Goal: Information Seeking & Learning: Learn about a topic

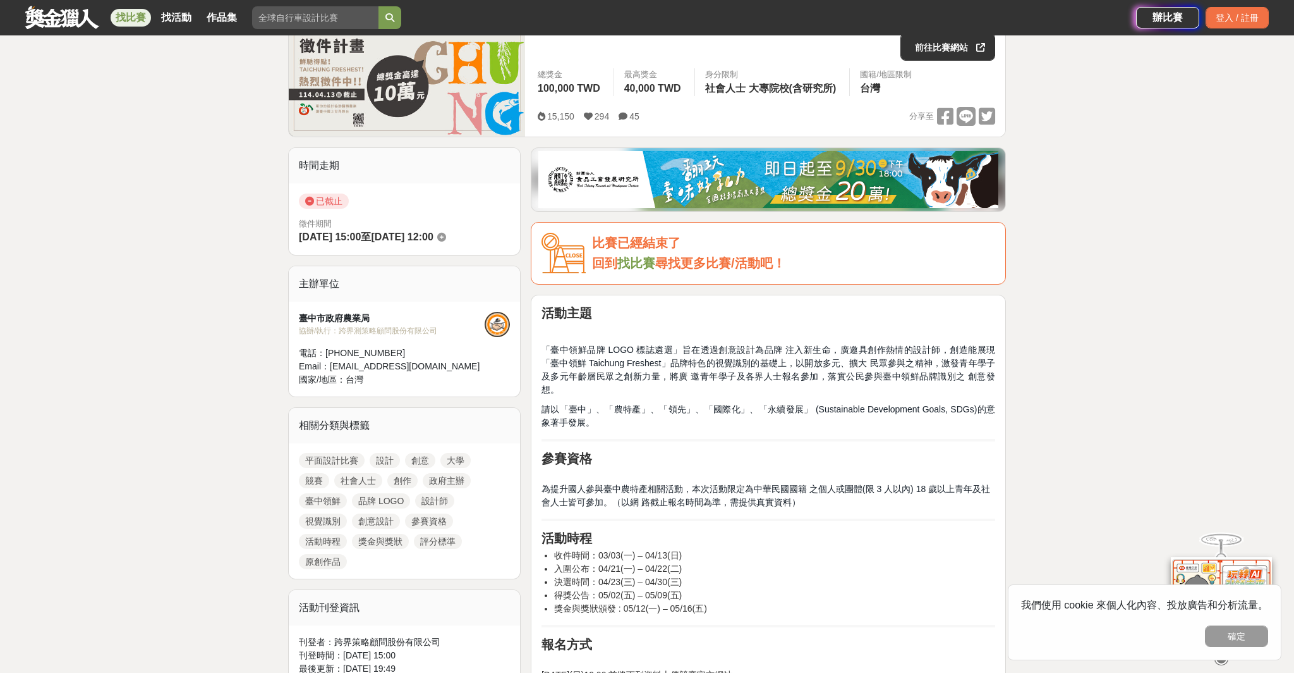
scroll to position [215, 0]
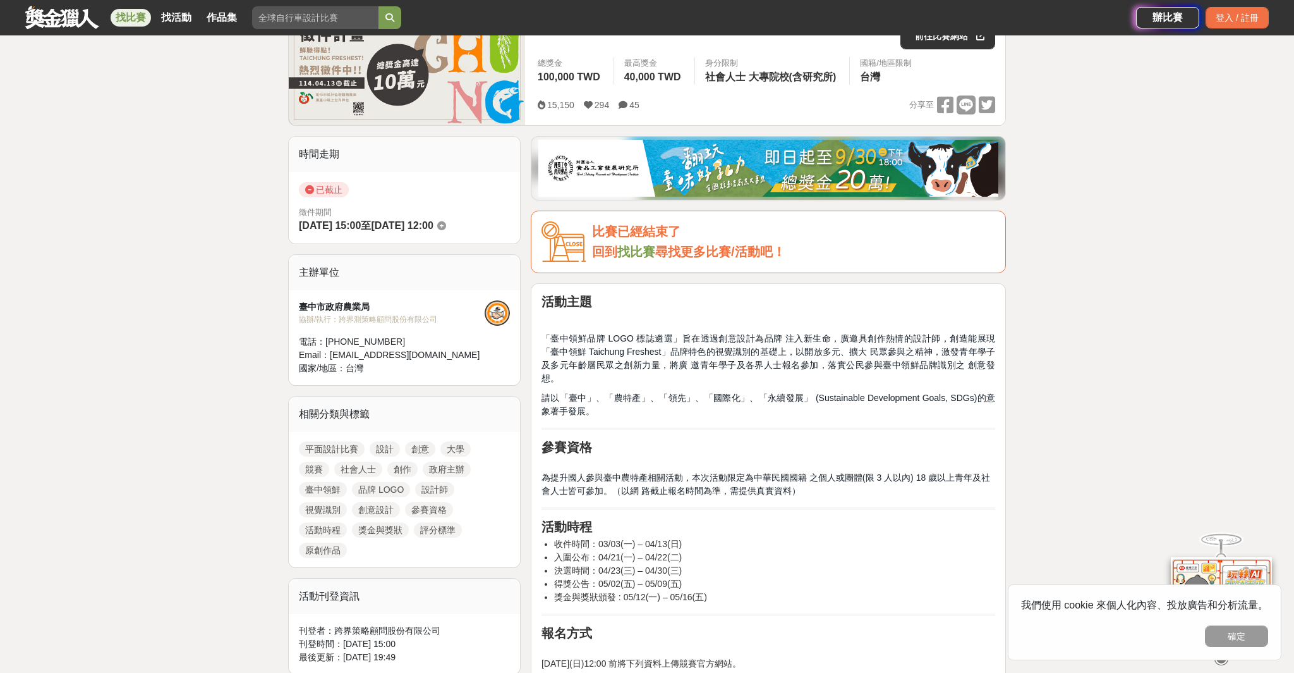
click at [643, 254] on link "找比賽" at bounding box center [637, 252] width 38 height 14
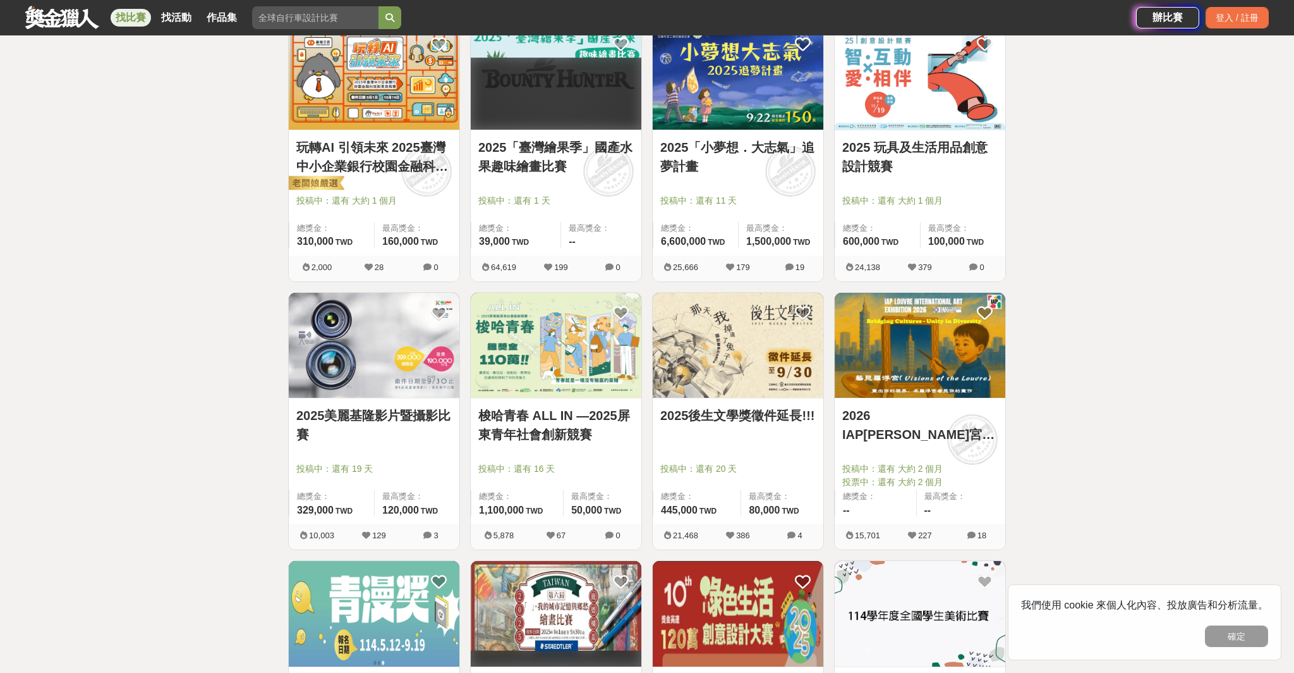
scroll to position [1078, 0]
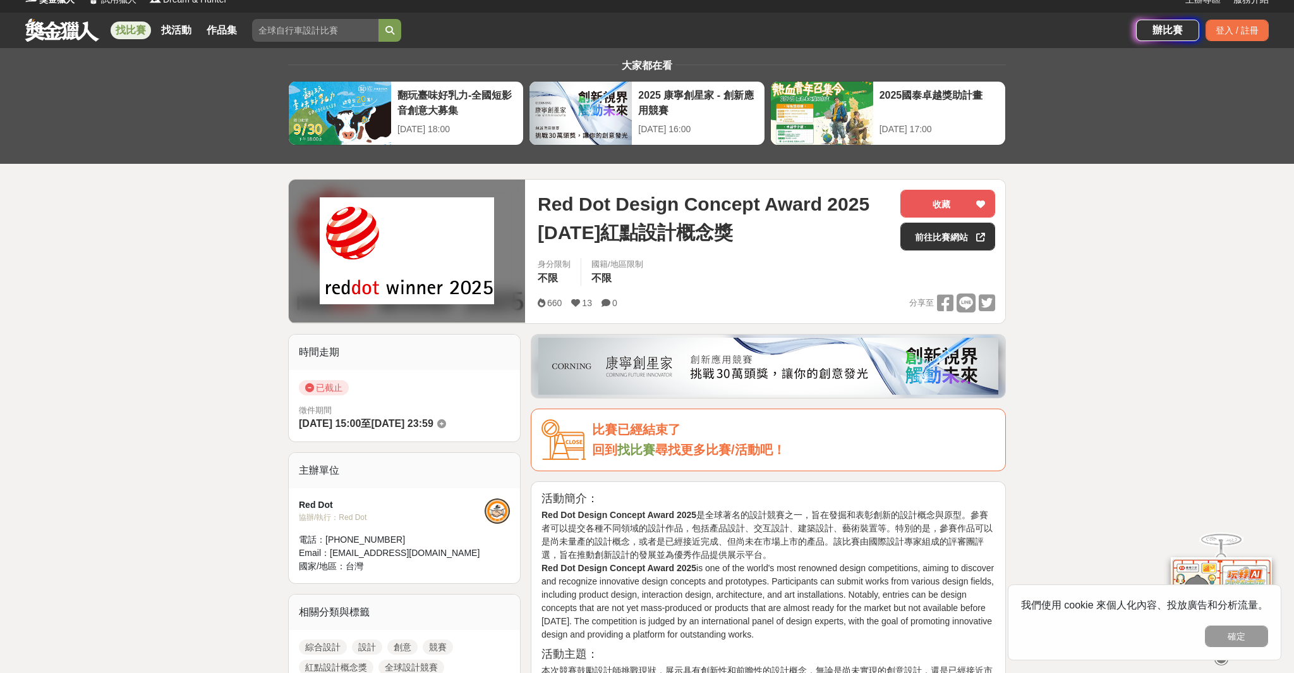
scroll to position [40, 0]
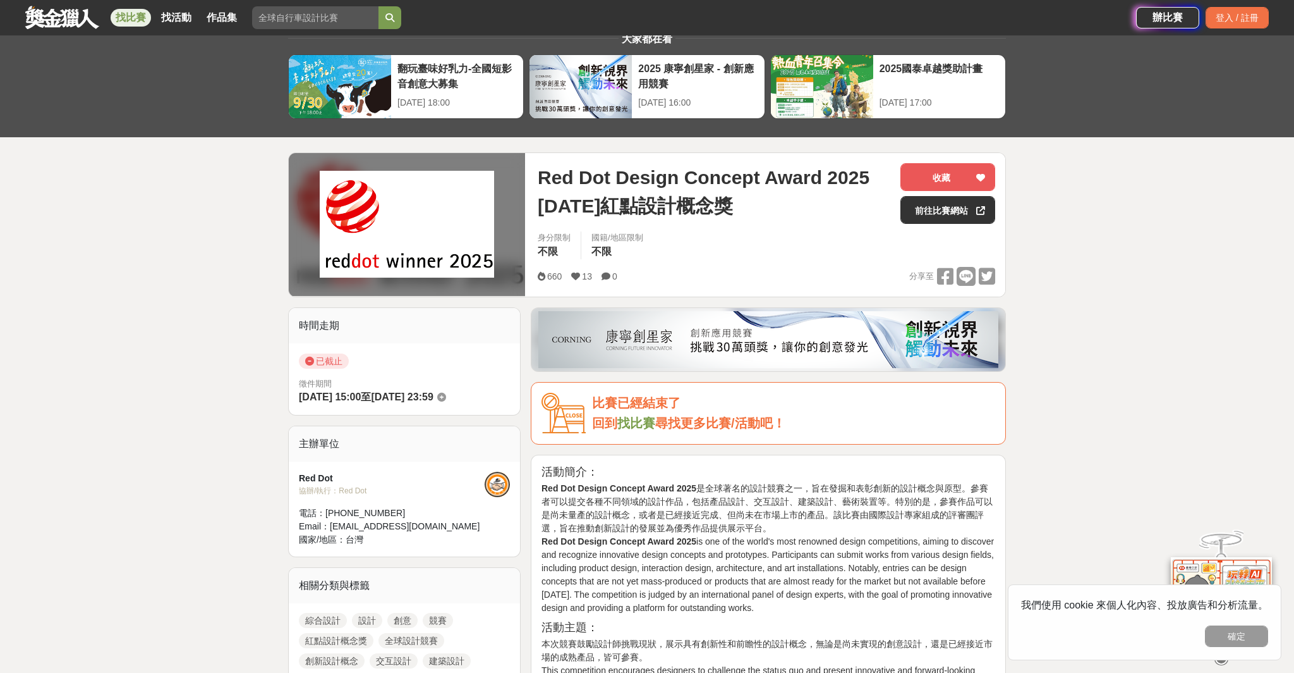
click at [415, 236] on img at bounding box center [407, 224] width 174 height 107
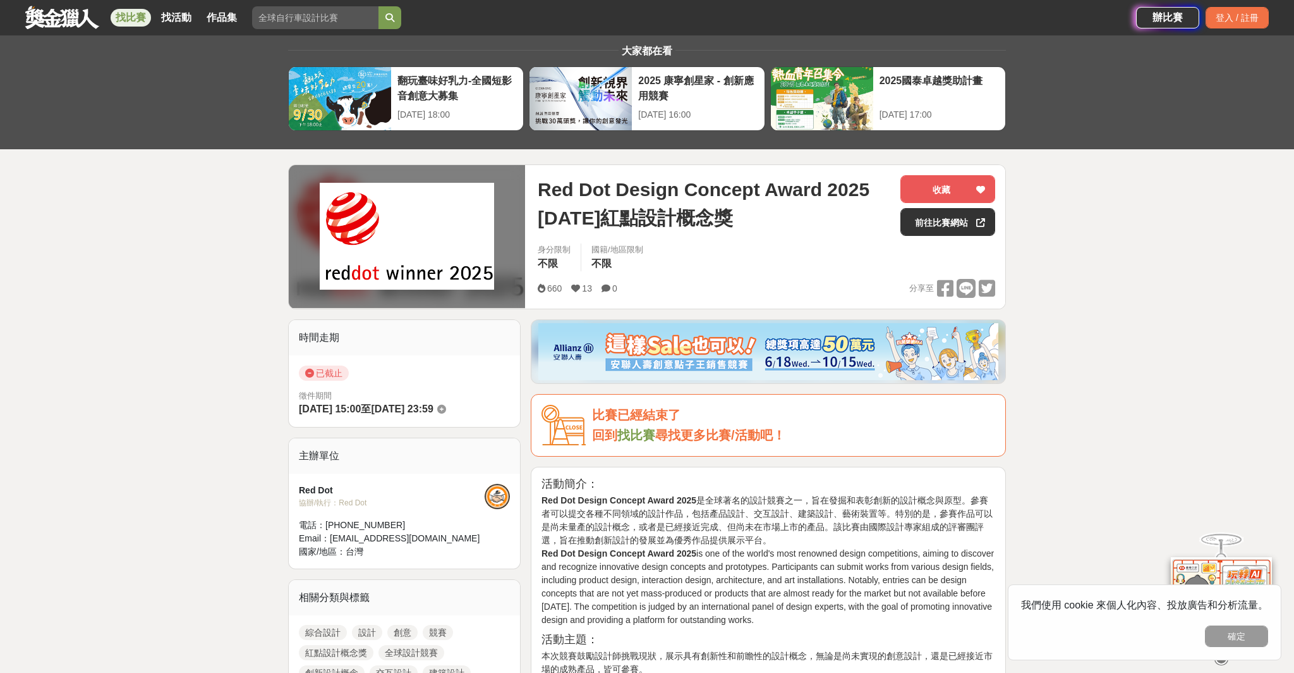
scroll to position [0, 0]
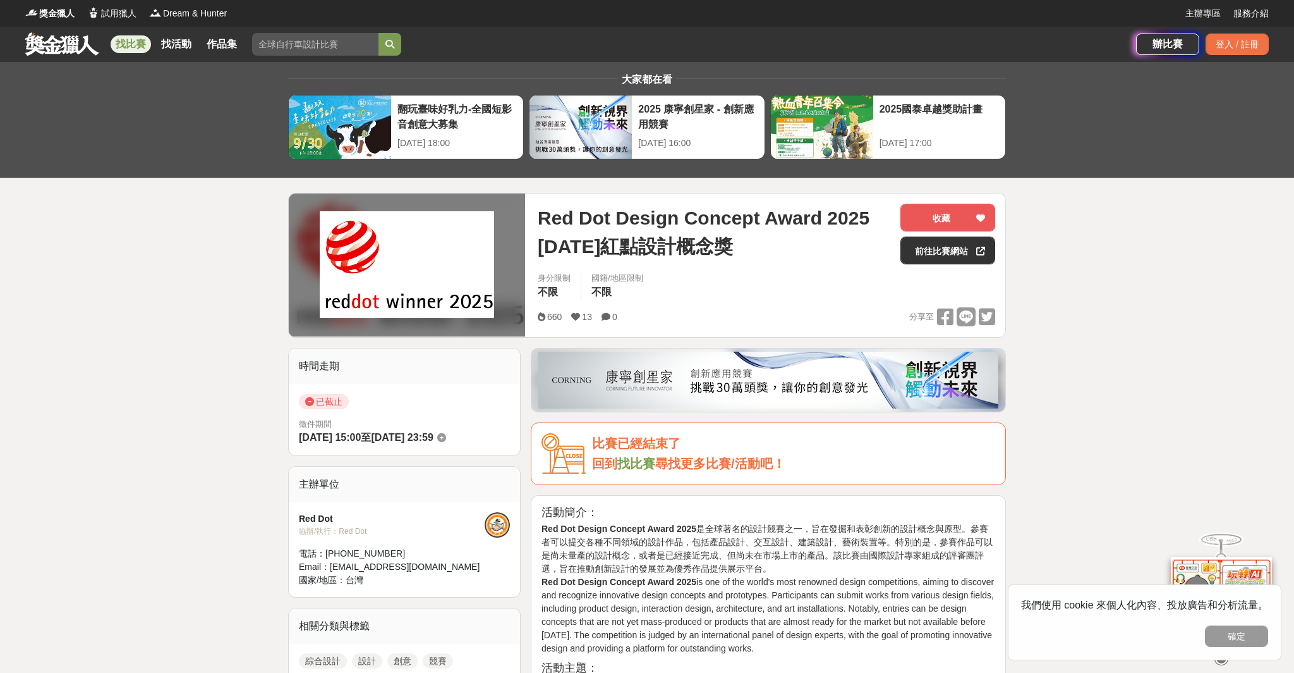
click at [769, 250] on span "Red Dot Design Concept Award 2025 2025 年紅點設計概念獎" at bounding box center [714, 232] width 353 height 57
click at [415, 290] on img at bounding box center [407, 264] width 174 height 107
click at [393, 304] on img at bounding box center [407, 264] width 174 height 107
click at [940, 251] on link "前往比賽網站" at bounding box center [948, 250] width 95 height 28
drag, startPoint x: 409, startPoint y: 435, endPoint x: 439, endPoint y: 437, distance: 30.4
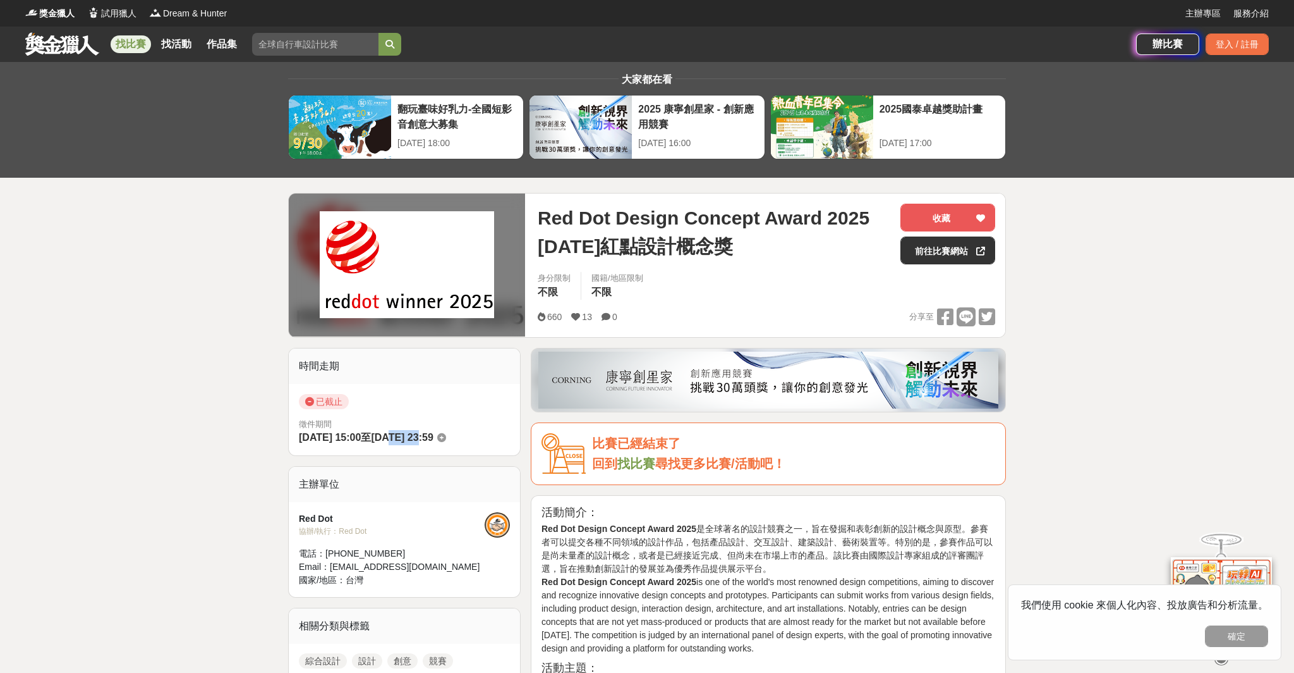
click at [433, 437] on span "2024-12-12 23:59" at bounding box center [402, 437] width 62 height 11
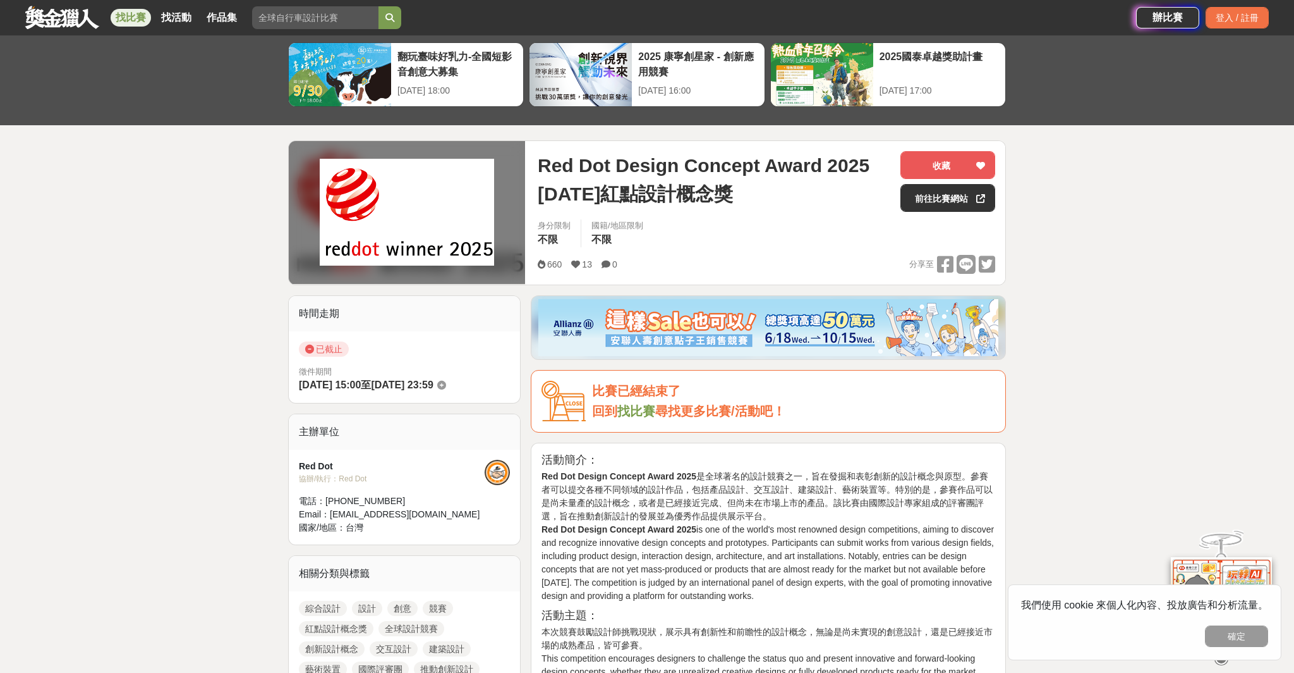
scroll to position [56, 0]
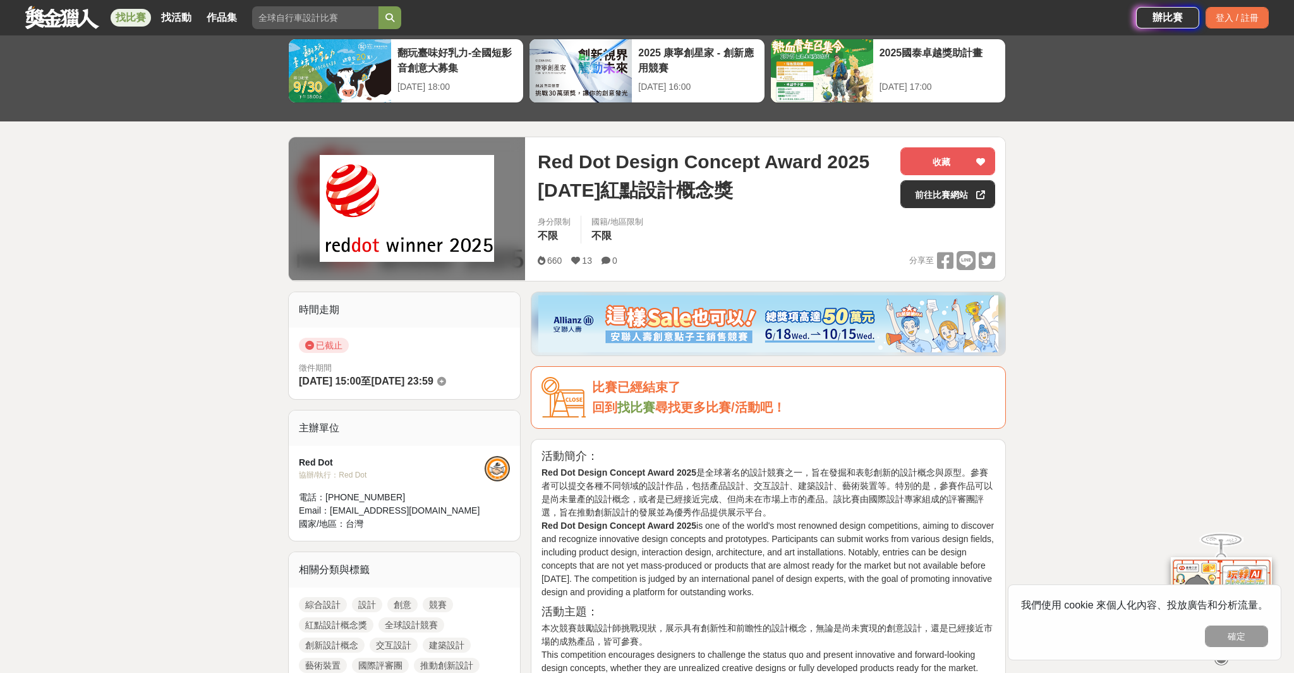
click at [446, 380] on icon at bounding box center [441, 381] width 9 height 9
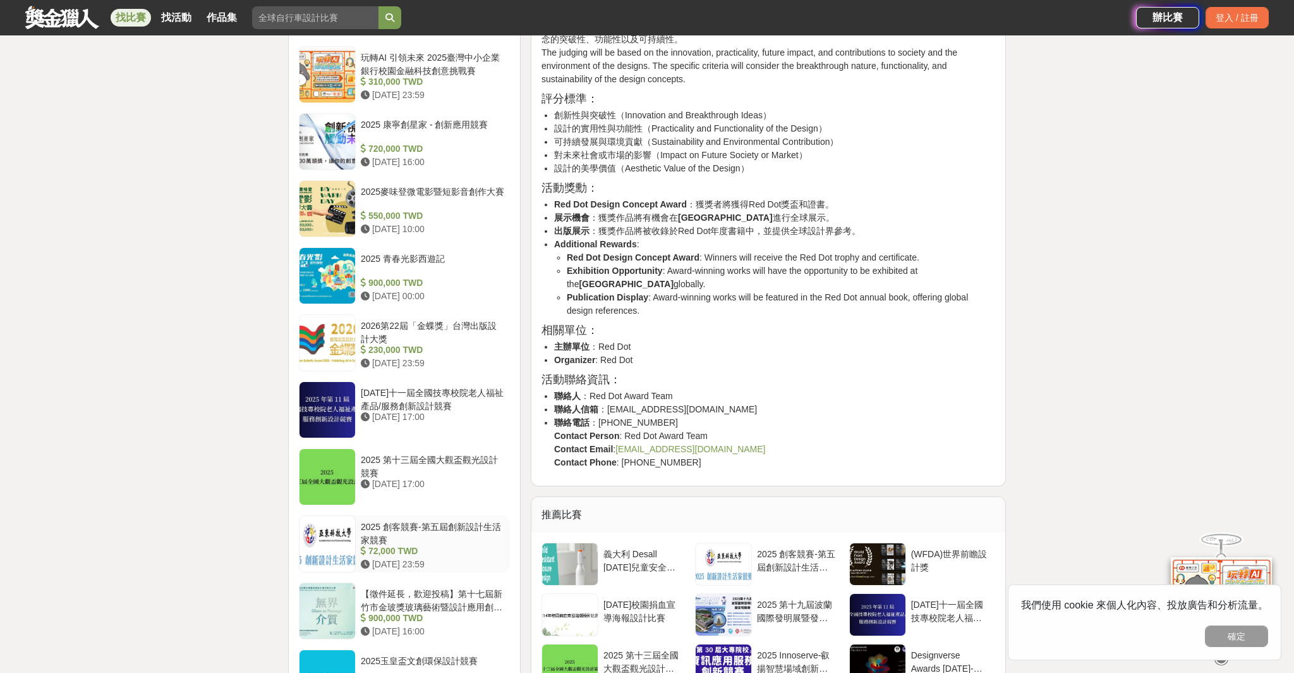
scroll to position [1004, 0]
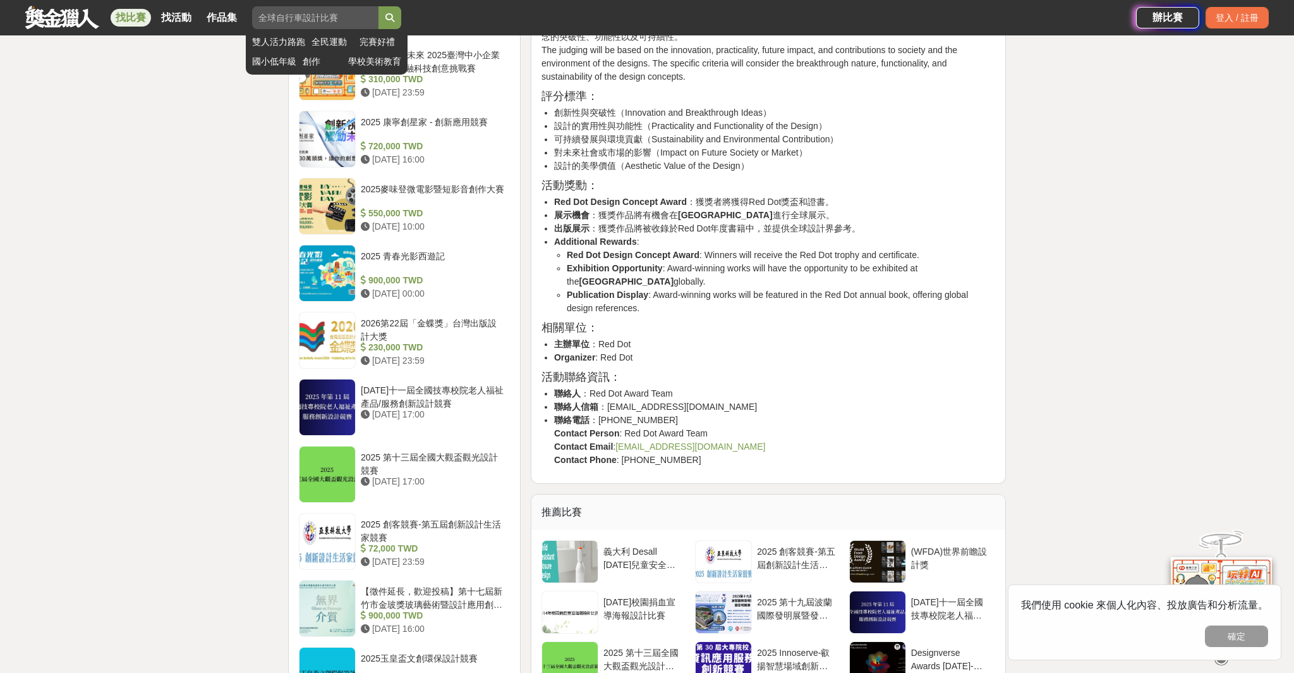
click at [366, 19] on input "search" at bounding box center [315, 17] width 126 height 23
type input "2026設計"
click at [379, 6] on button "submit" at bounding box center [390, 17] width 23 height 23
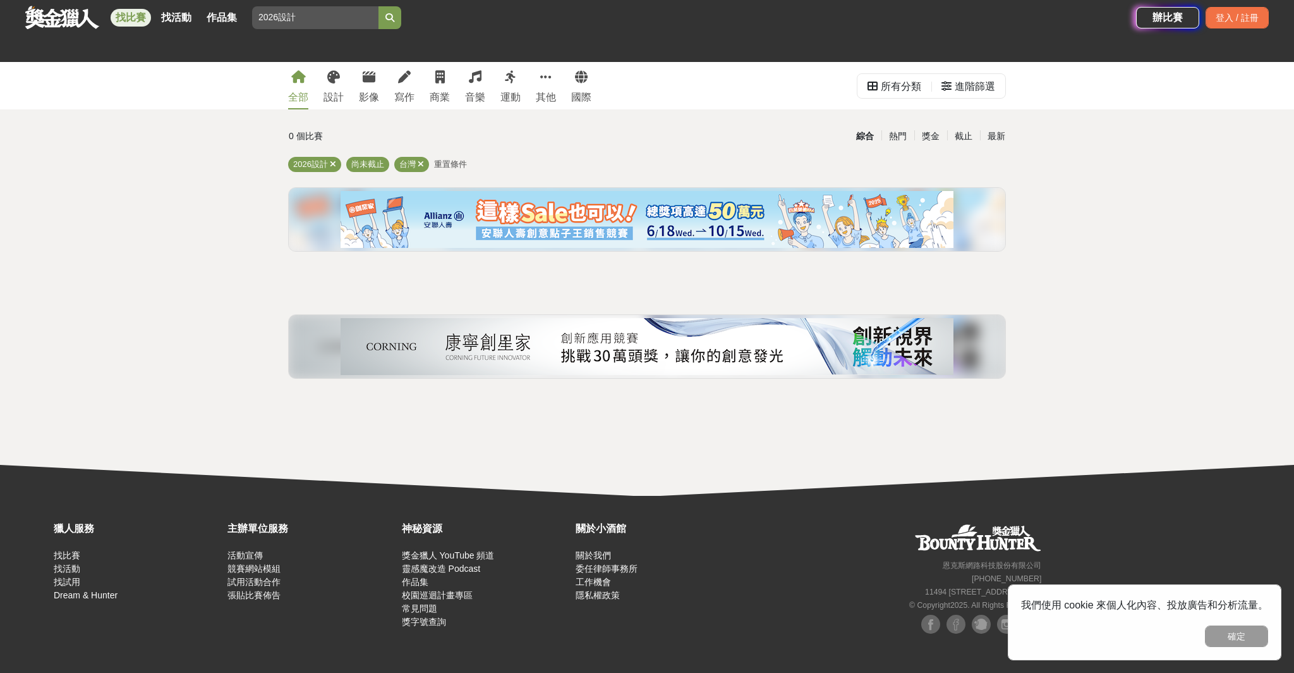
click at [604, 154] on div "0 個比賽 綜合 熱門 獎金 截止 最新 2026設計 尚未截止 台灣 重置條件" at bounding box center [647, 257] width 738 height 264
click at [343, 80] on link "設計" at bounding box center [334, 85] width 20 height 47
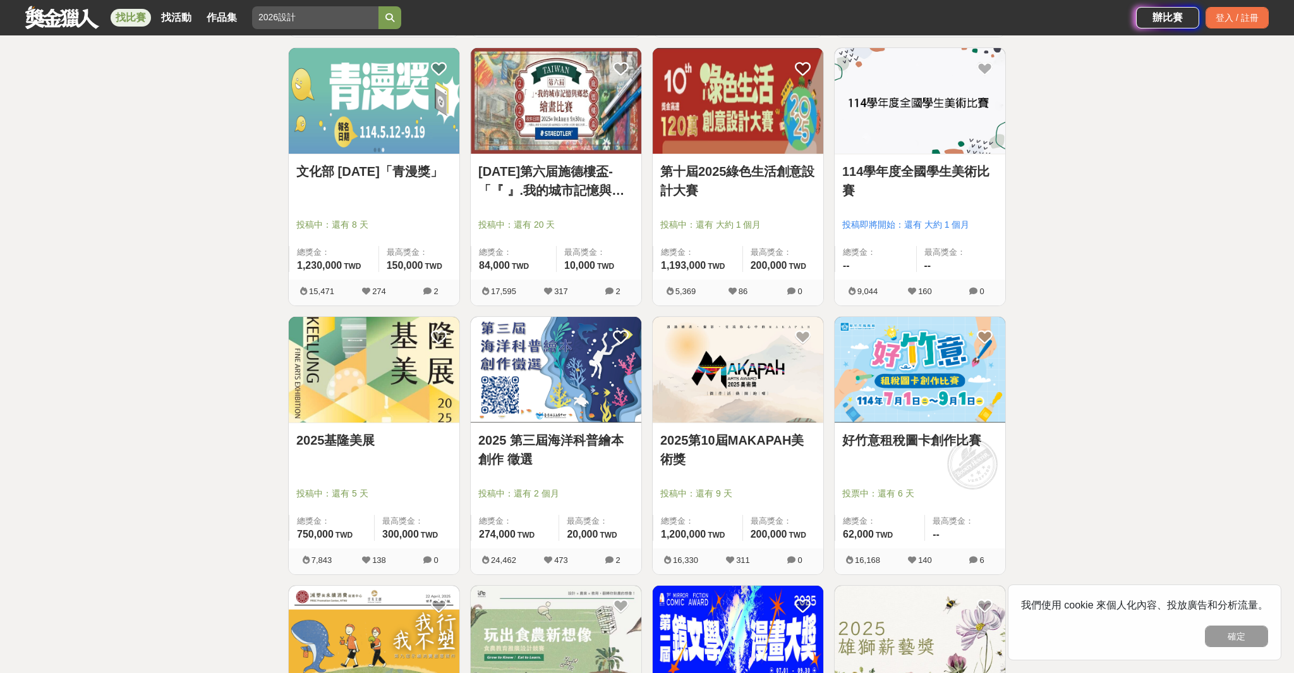
click at [739, 346] on img at bounding box center [738, 370] width 171 height 106
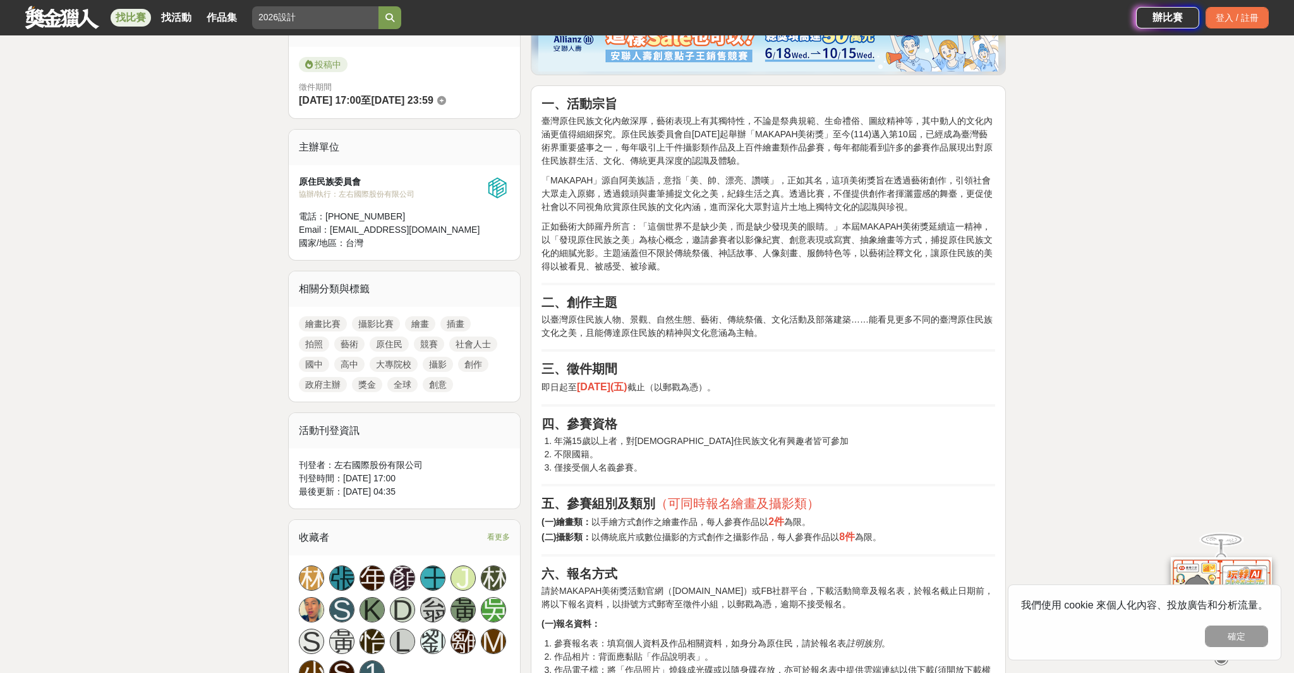
scroll to position [378, 0]
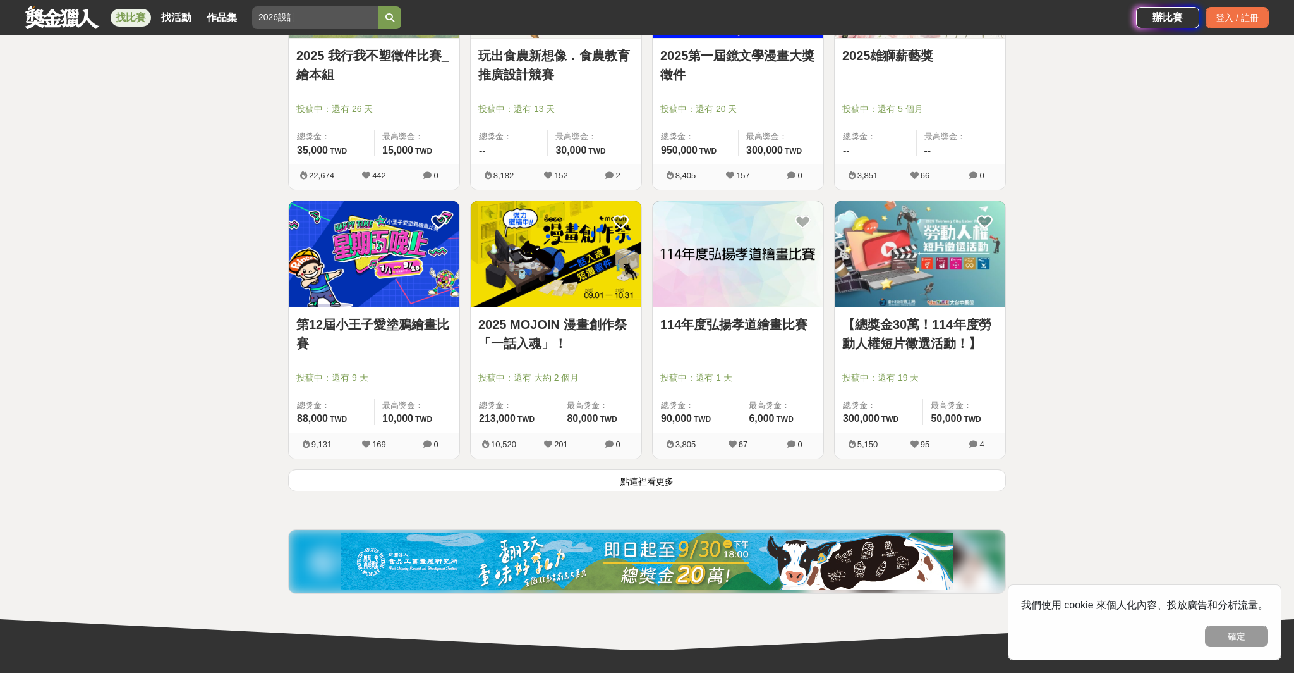
scroll to position [1415, 0]
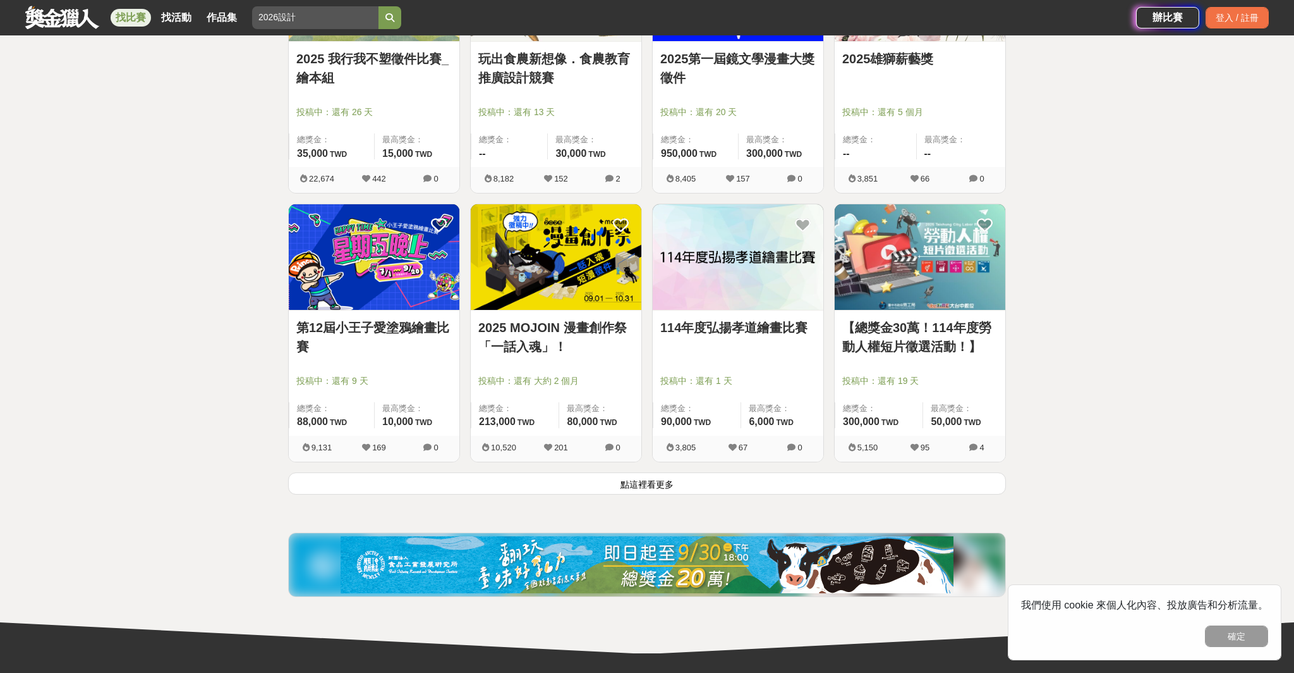
click at [666, 489] on button "點這裡看更多" at bounding box center [647, 483] width 718 height 22
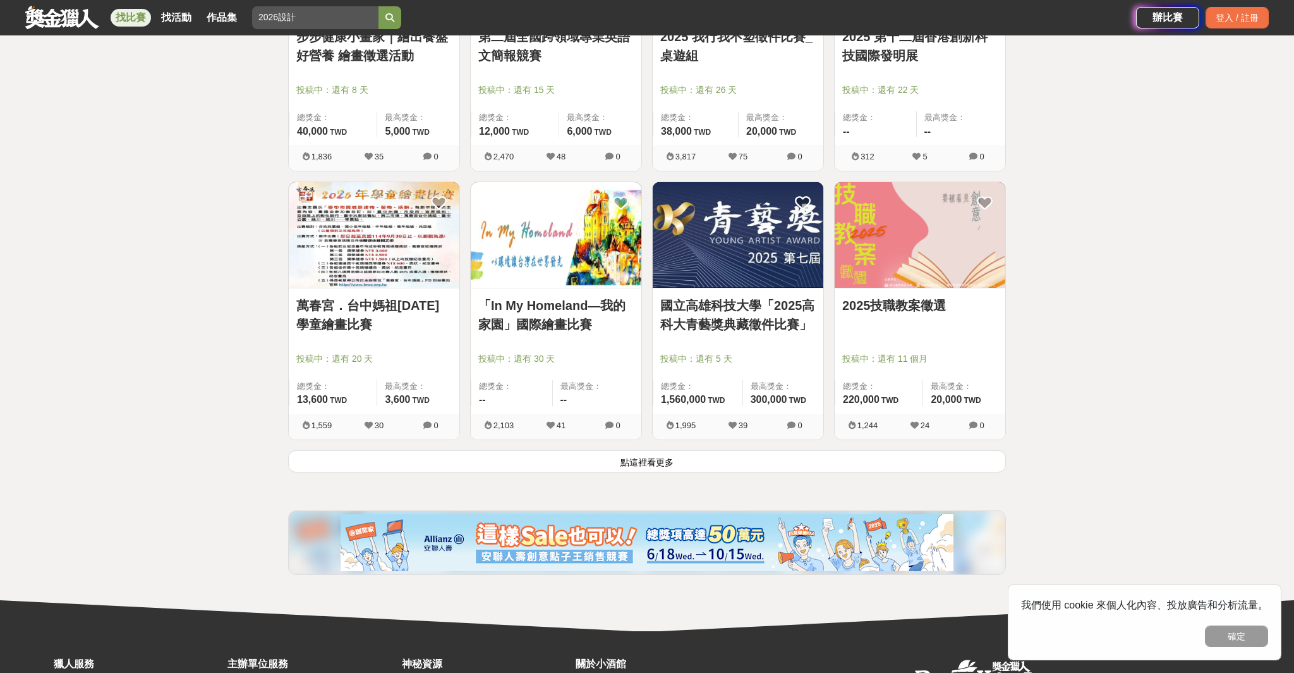
scroll to position [3055, 0]
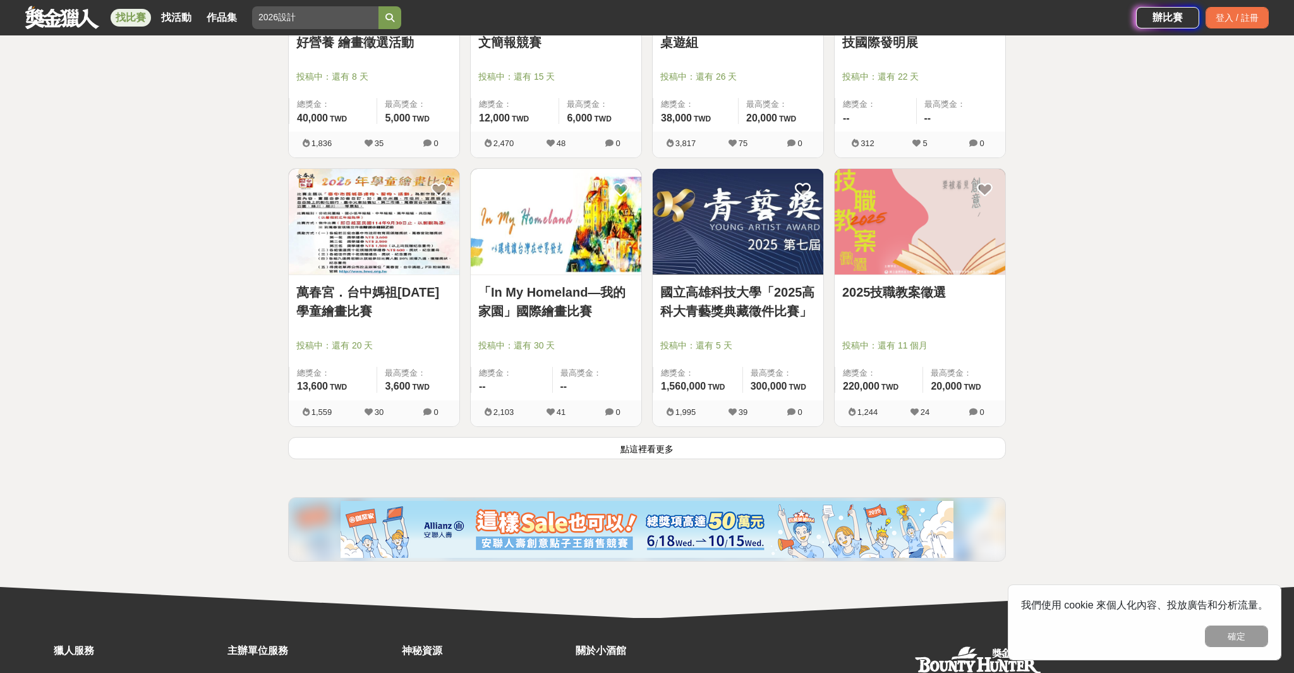
click at [666, 449] on button "點這裡看更多" at bounding box center [647, 448] width 718 height 22
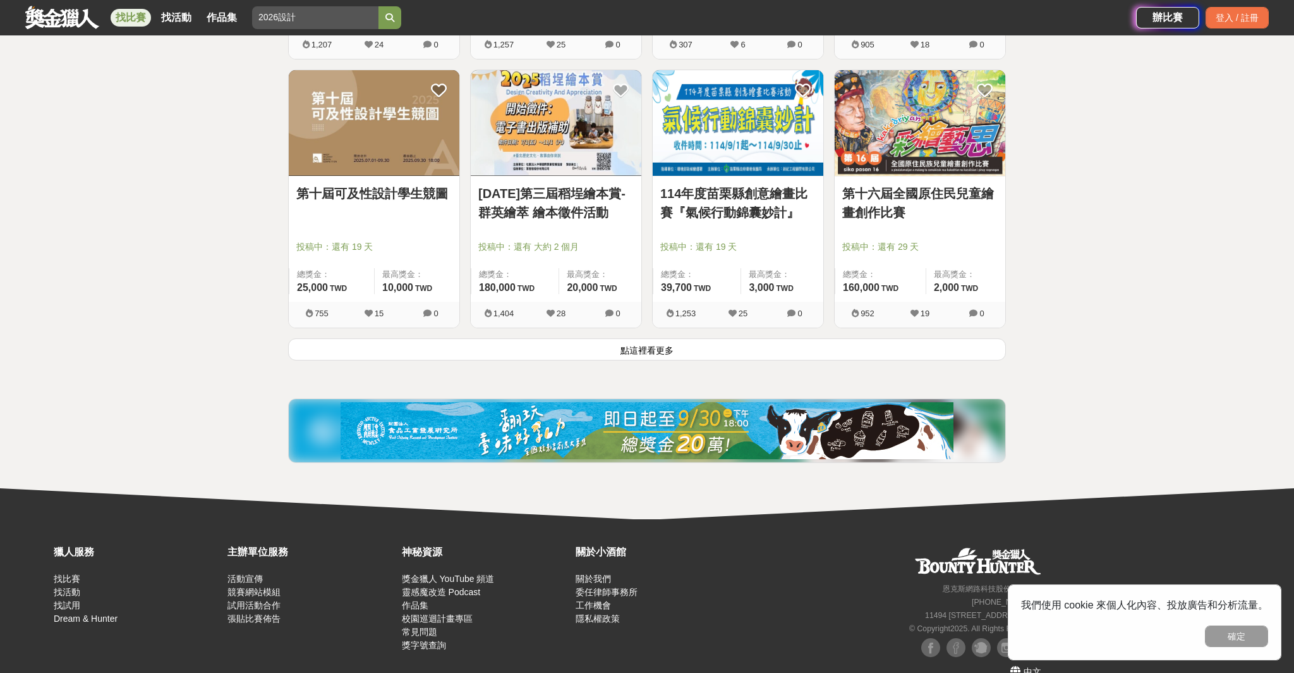
scroll to position [4792, 0]
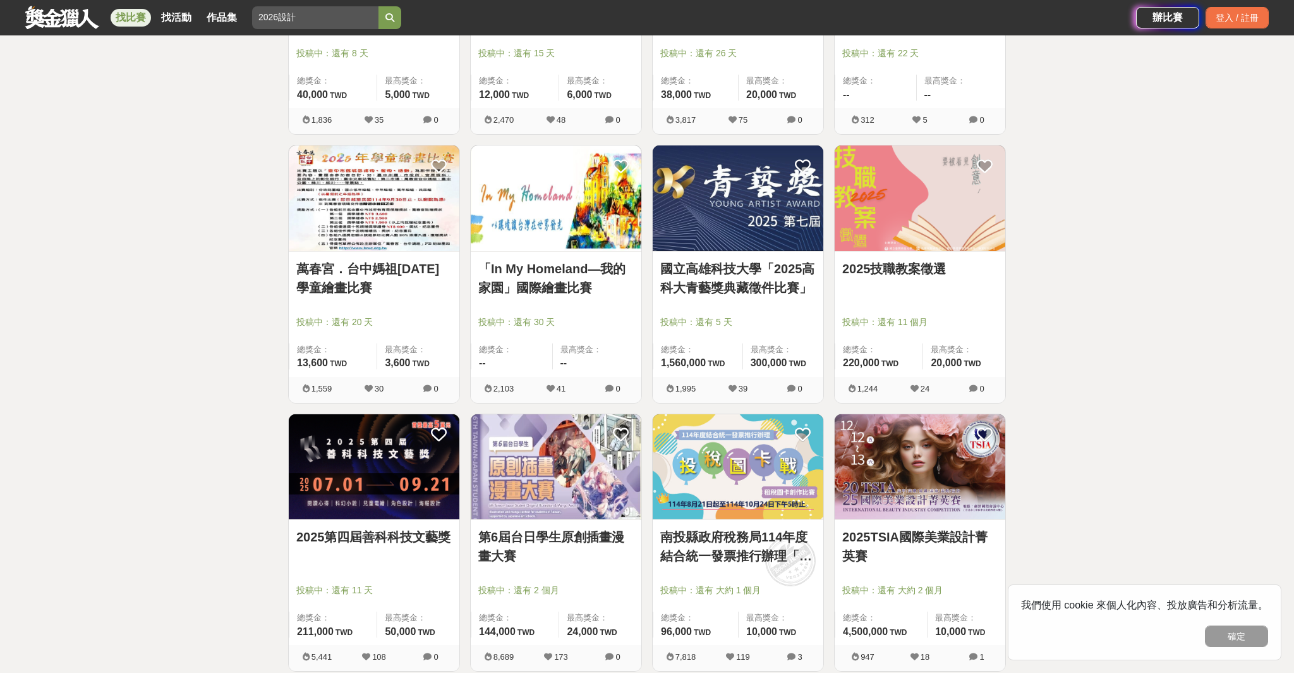
scroll to position [3065, 0]
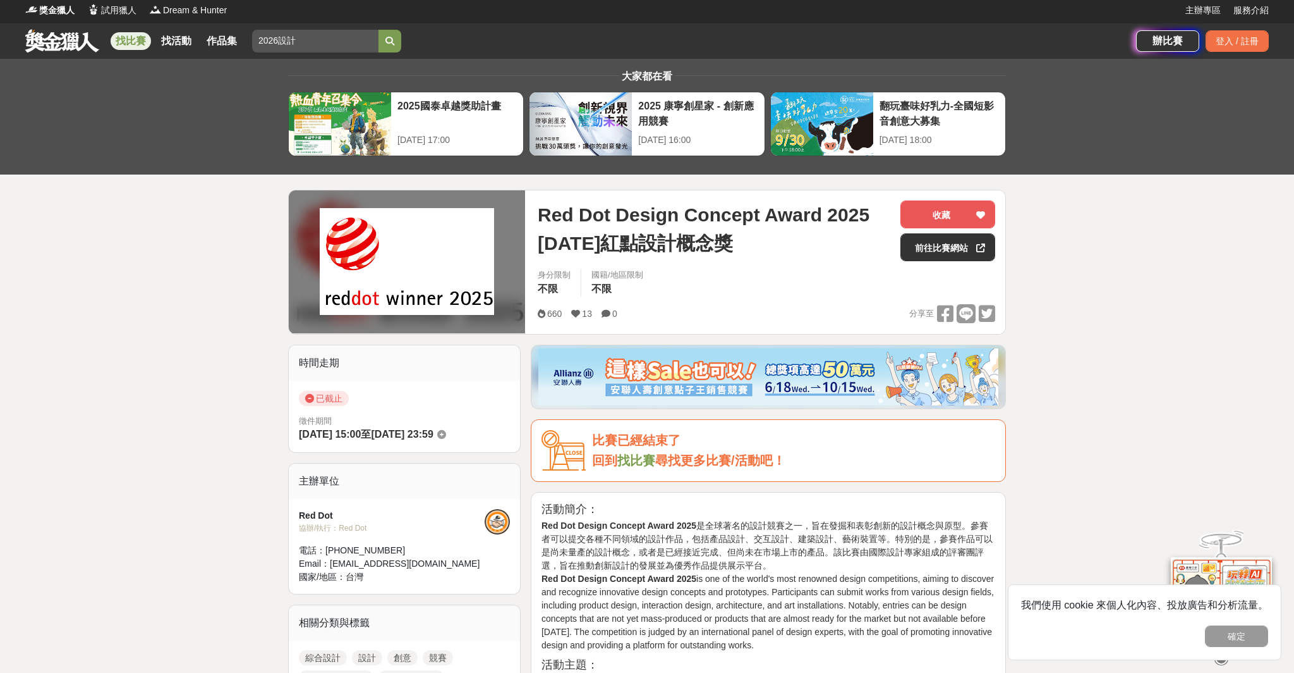
scroll to position [2, 0]
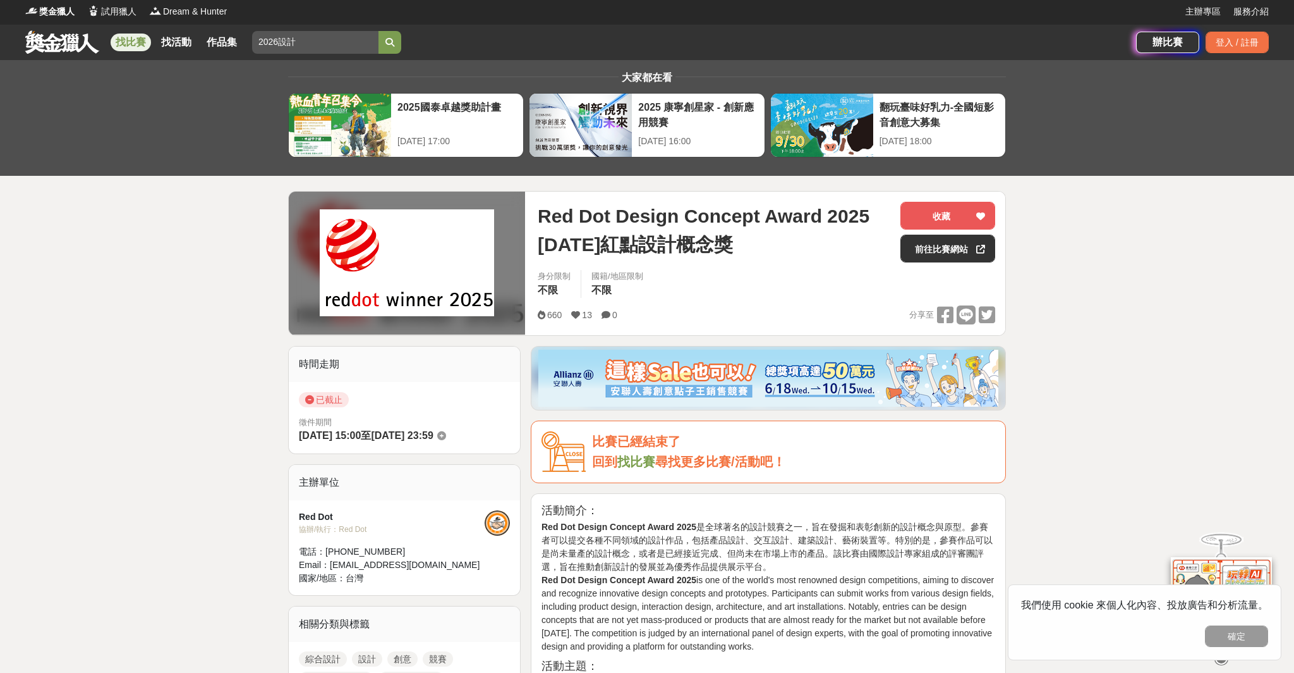
click at [383, 236] on img at bounding box center [407, 262] width 174 height 107
click at [433, 283] on img at bounding box center [407, 262] width 174 height 107
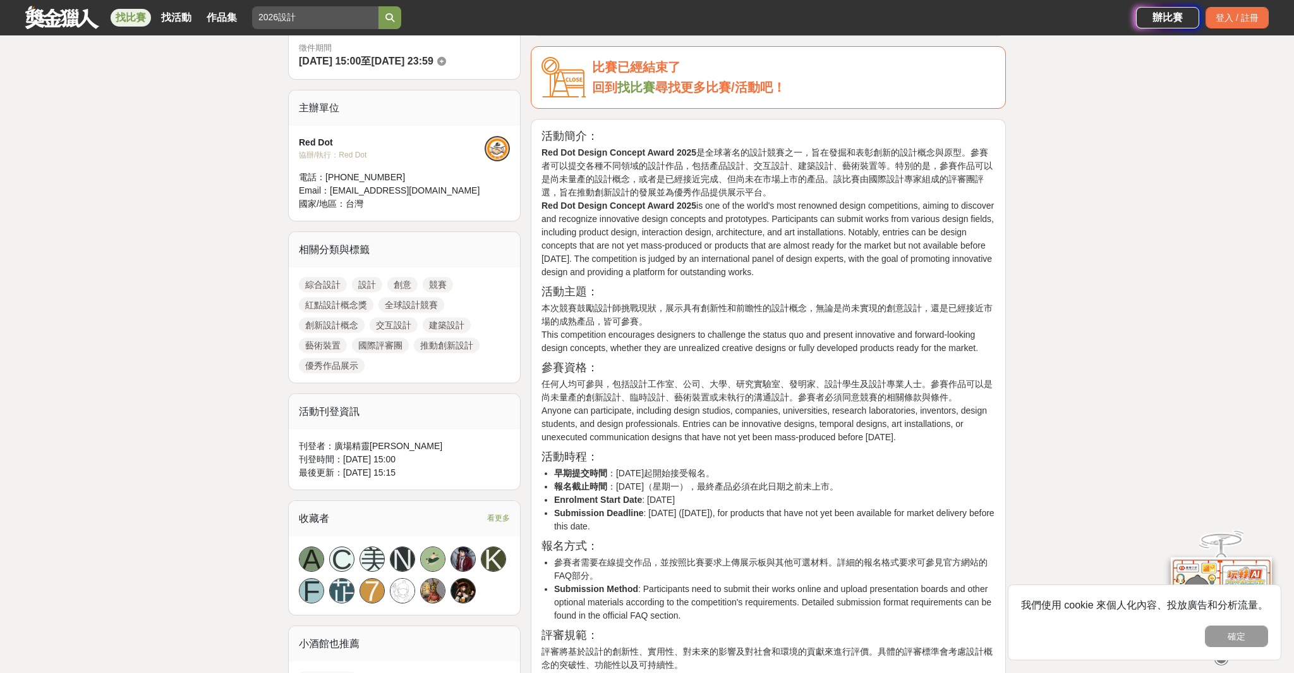
scroll to position [0, 0]
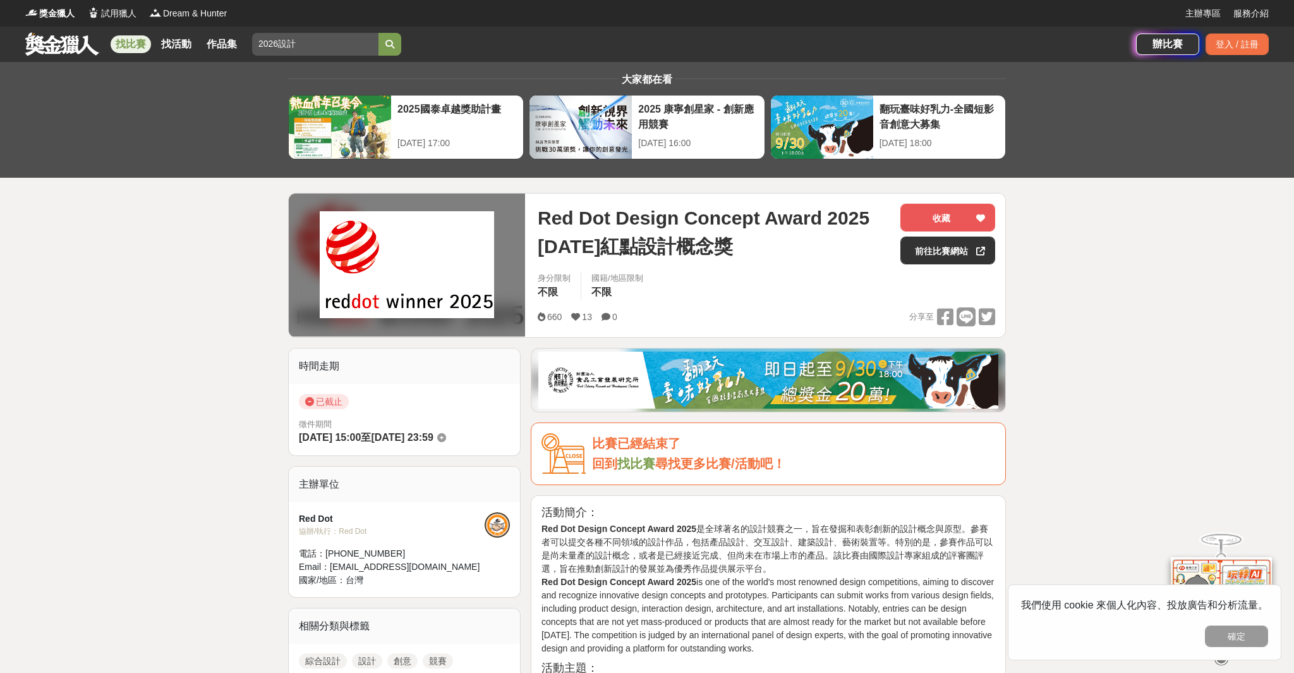
click at [326, 403] on span "已截止" at bounding box center [324, 401] width 50 height 15
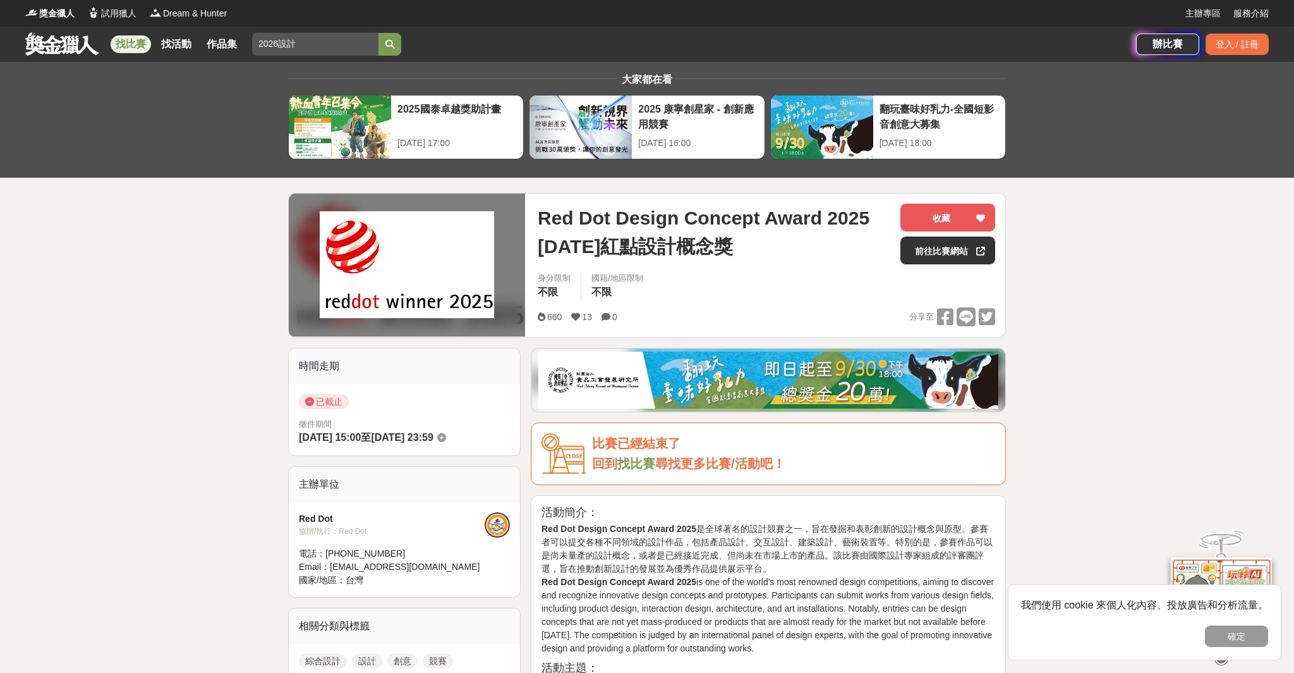
scroll to position [5, 0]
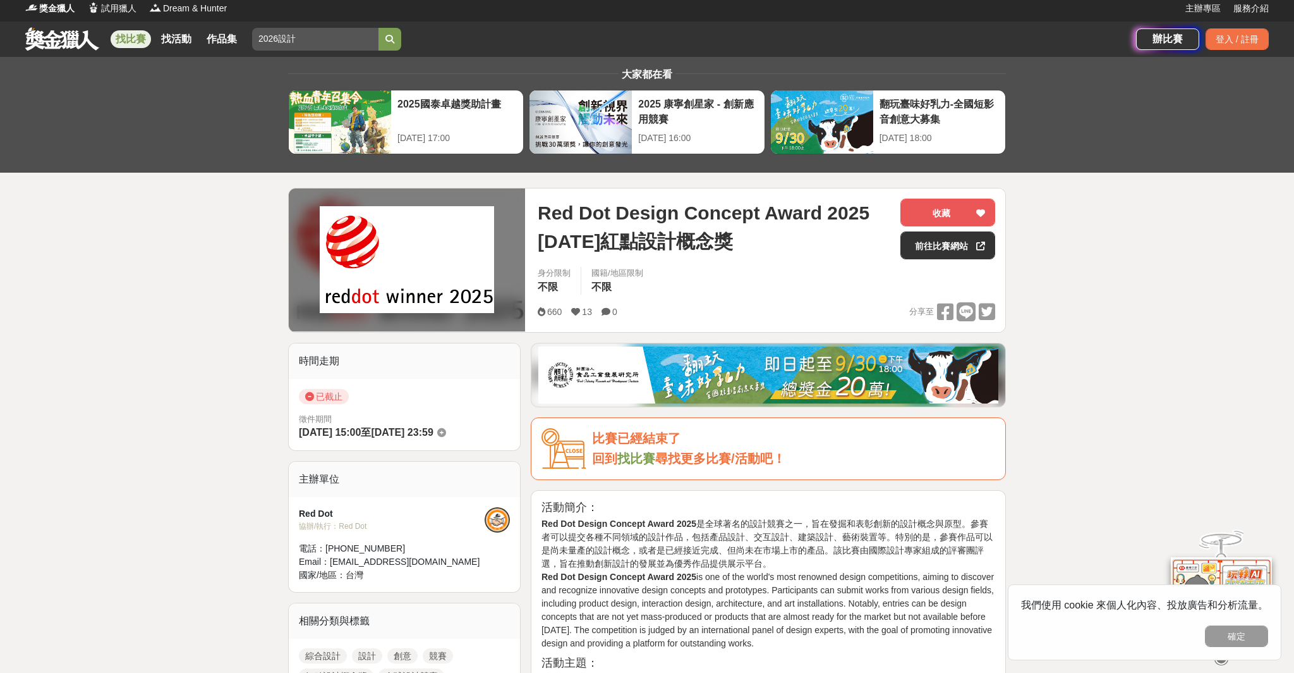
click at [320, 509] on div "Red Dot" at bounding box center [392, 513] width 186 height 13
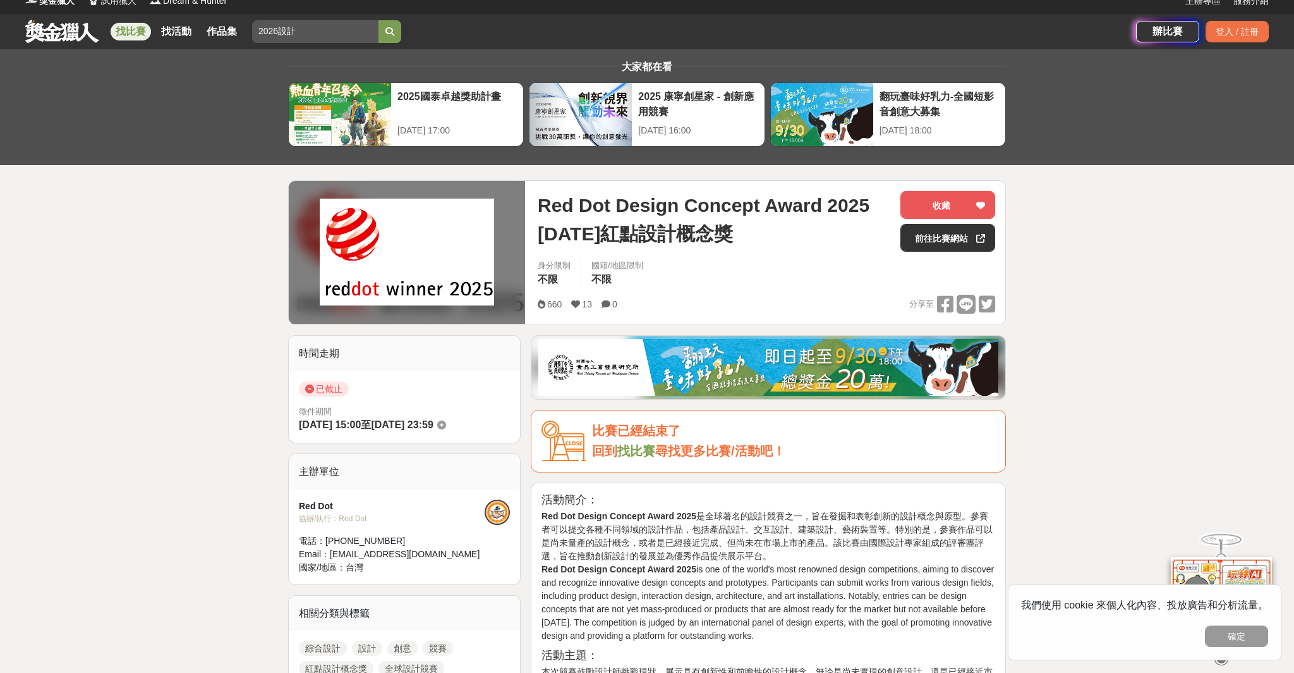
scroll to position [3, 0]
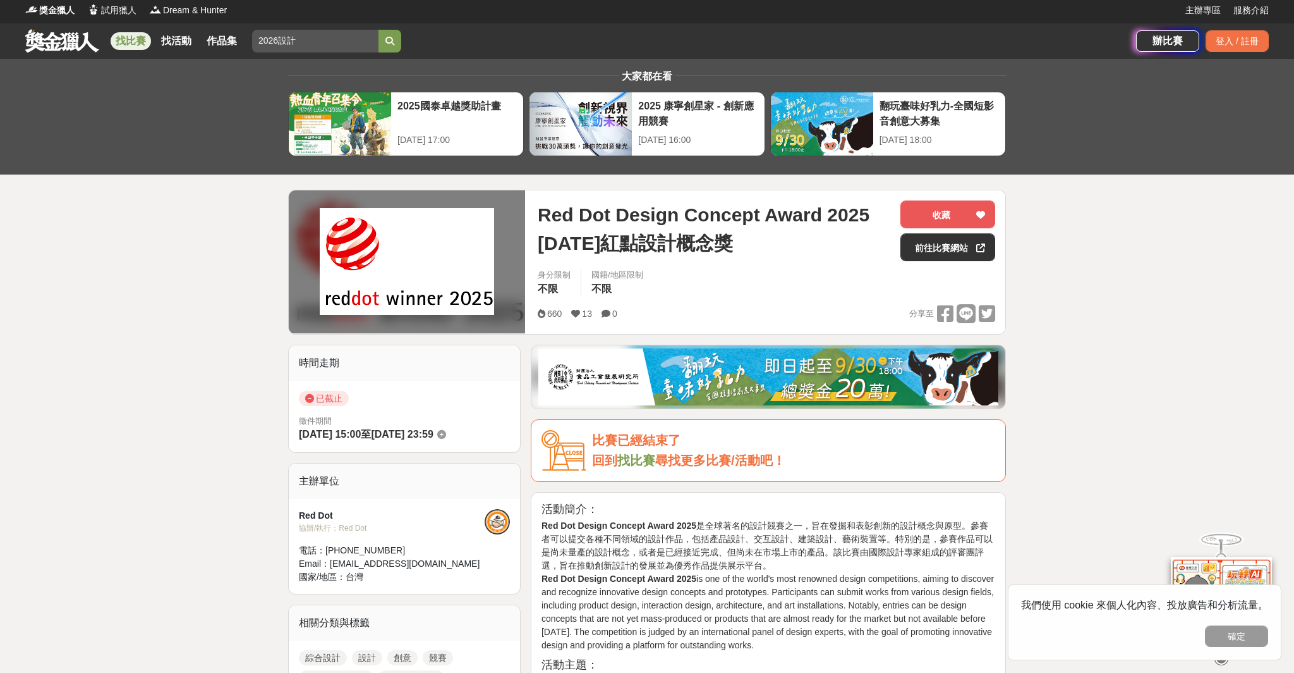
click at [320, 482] on div "主辦單位" at bounding box center [404, 480] width 231 height 35
click at [499, 520] on div at bounding box center [497, 521] width 25 height 25
drag, startPoint x: 324, startPoint y: 530, endPoint x: 324, endPoint y: 539, distance: 8.8
click at [324, 536] on div "Red Dot 協辦/執行： Red Dot 電話： +49 201 30104-0 Email： award@red-dot.sg 國家/地區： 台灣" at bounding box center [392, 546] width 186 height 75
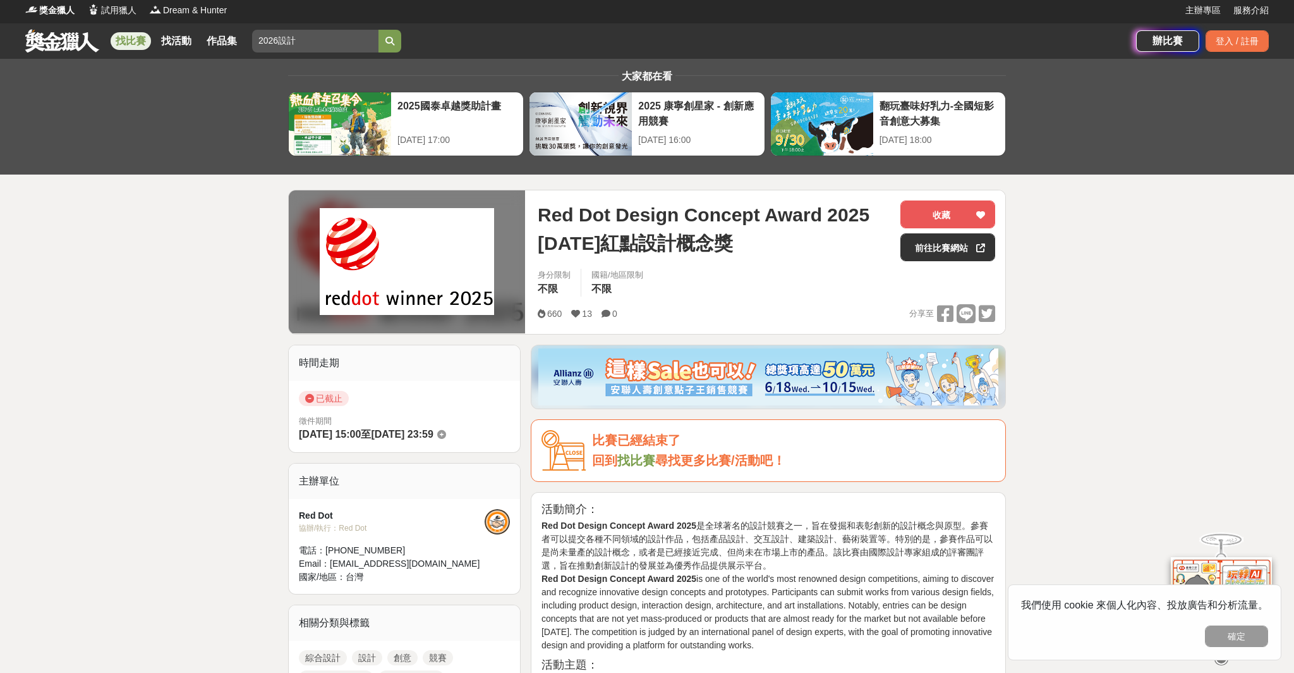
drag, startPoint x: 325, startPoint y: 558, endPoint x: 347, endPoint y: 571, distance: 25.5
click at [325, 559] on div "Email： award@red-dot.sg" at bounding box center [392, 563] width 186 height 13
click at [350, 573] on span "台灣" at bounding box center [355, 576] width 18 height 10
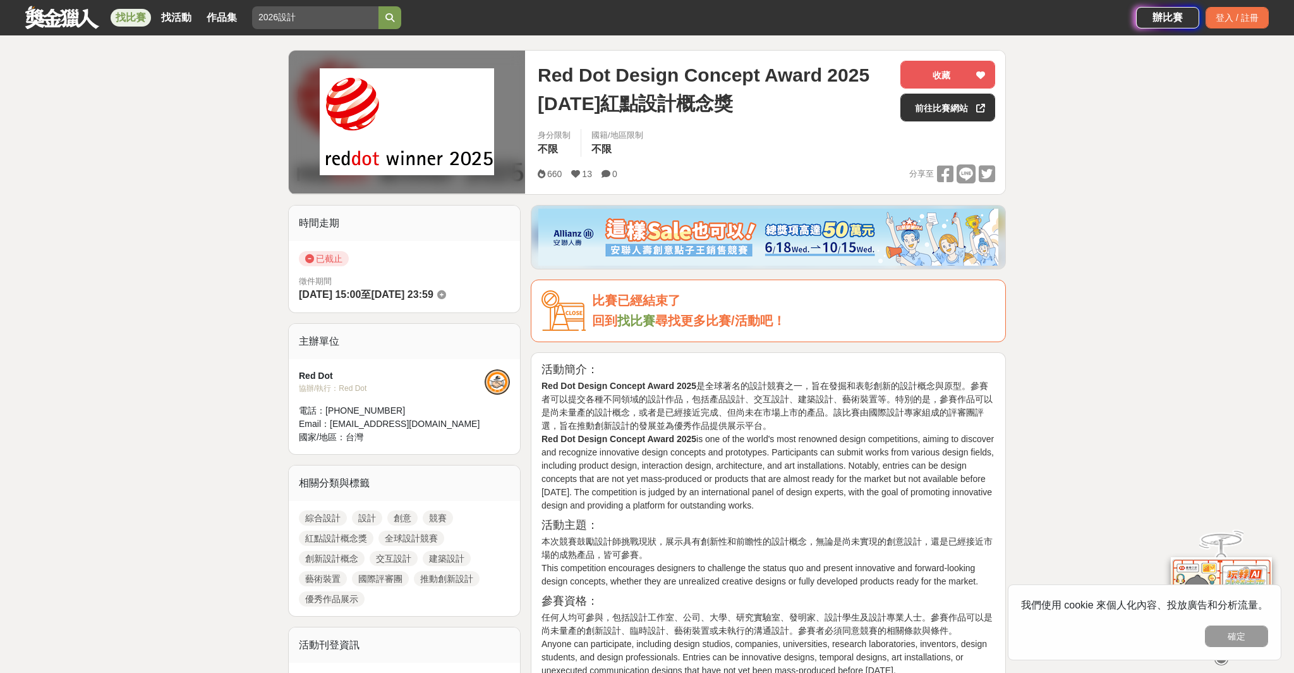
scroll to position [150, 0]
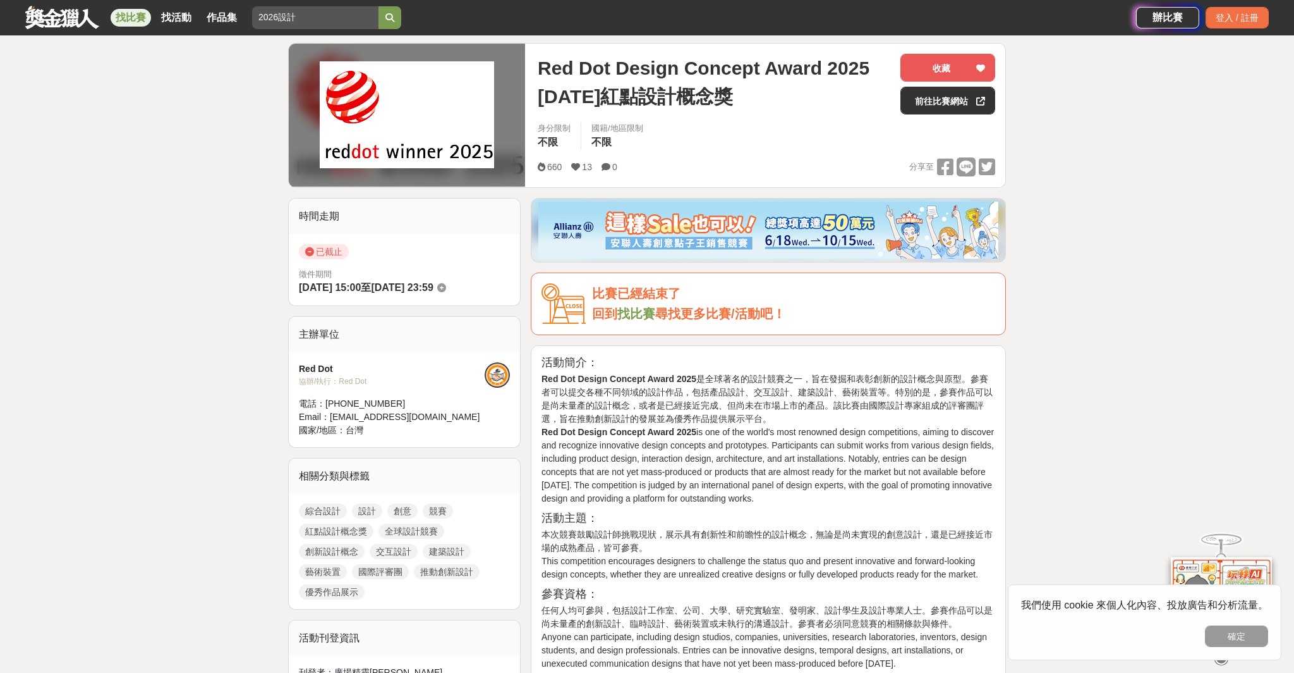
click at [352, 530] on link "紅點設計概念獎" at bounding box center [336, 530] width 75 height 15
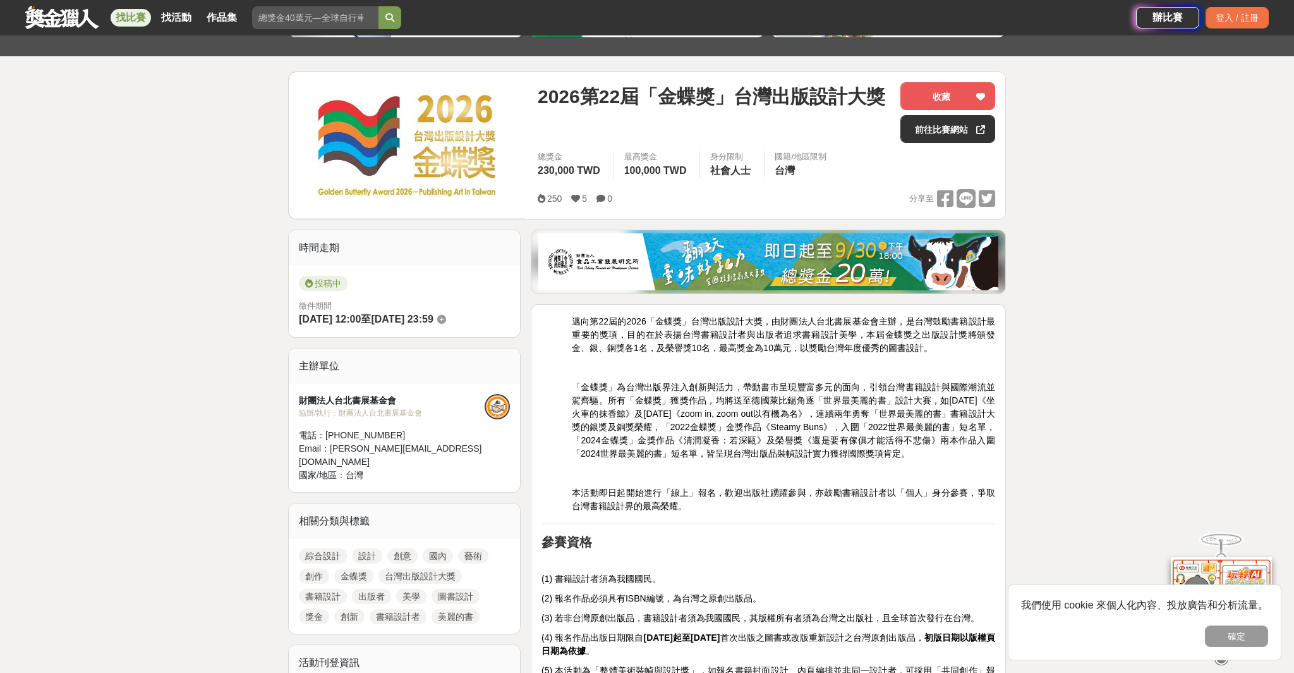
scroll to position [124, 0]
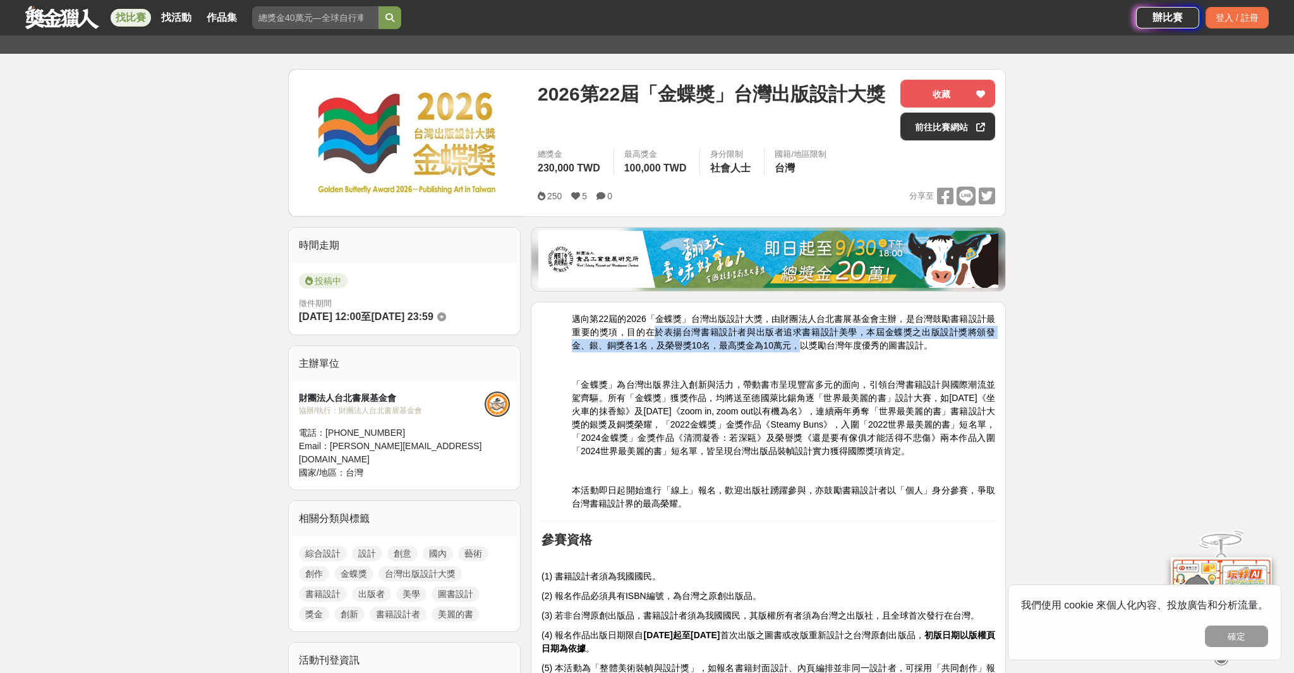
drag, startPoint x: 657, startPoint y: 329, endPoint x: 834, endPoint y: 353, distance: 178.1
click at [810, 351] on p "邁向第22屆的2026「金蝶獎」台灣出版設計大獎，由財團法人台北書展基金會主辦，是台灣鼓勵書籍設計最重要的獎項，目的在於表揚台灣書籍設計者與出版者追求書籍設計…" at bounding box center [783, 332] width 423 height 40
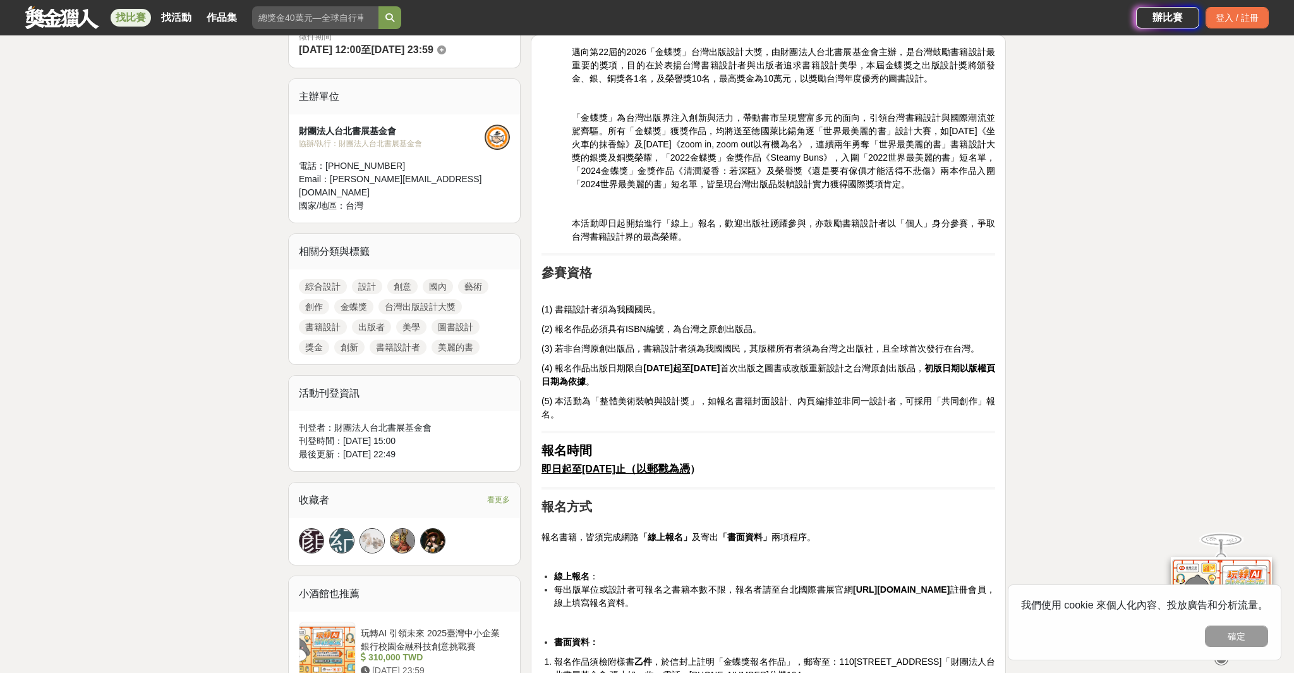
scroll to position [398, 0]
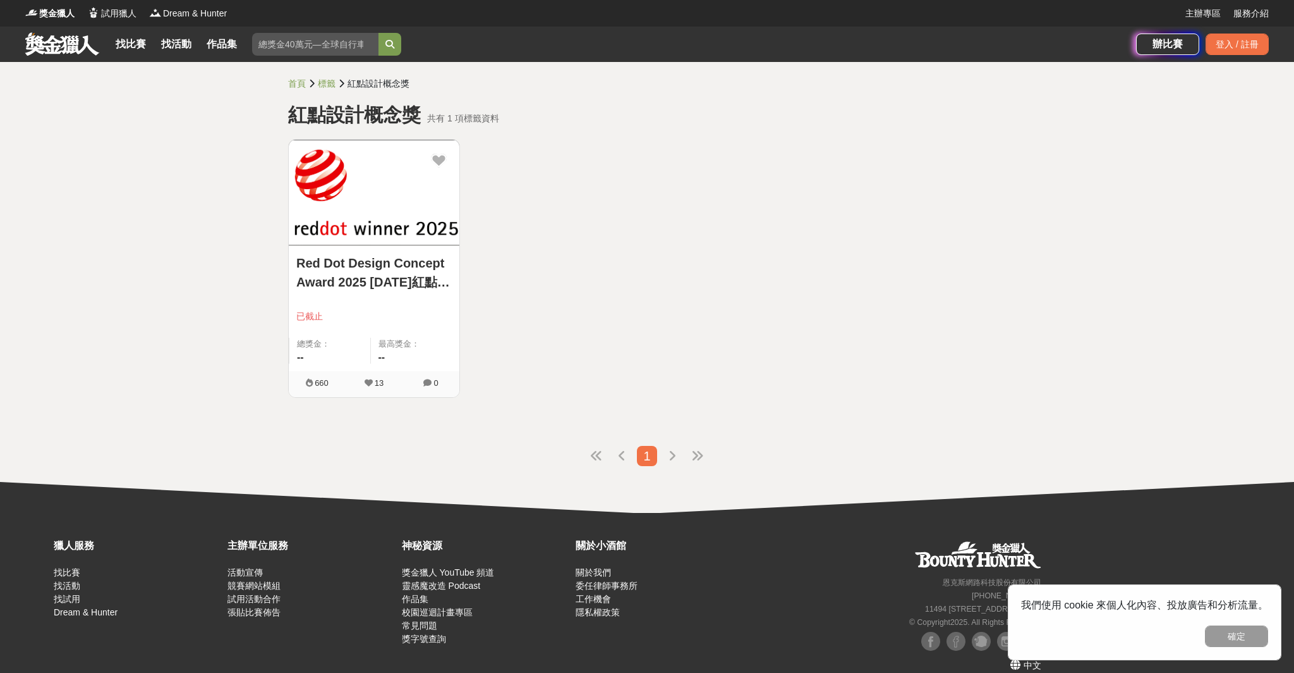
click at [372, 196] on img at bounding box center [374, 193] width 171 height 106
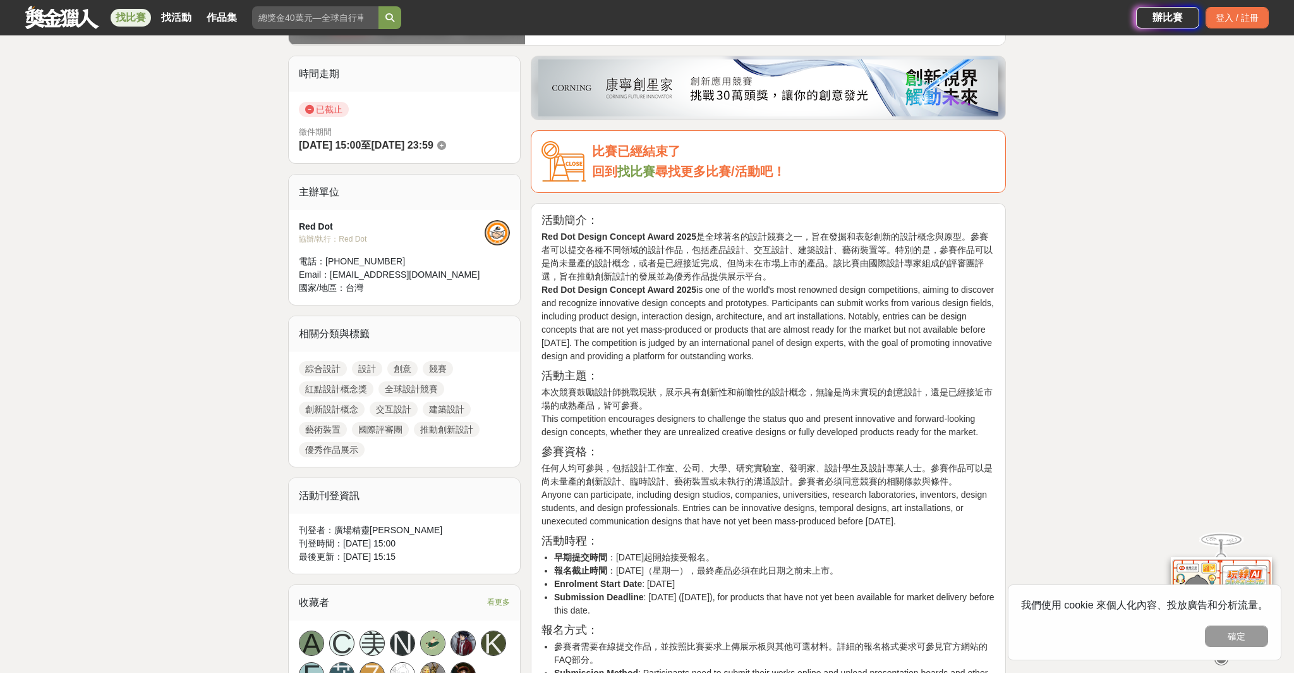
scroll to position [299, 0]
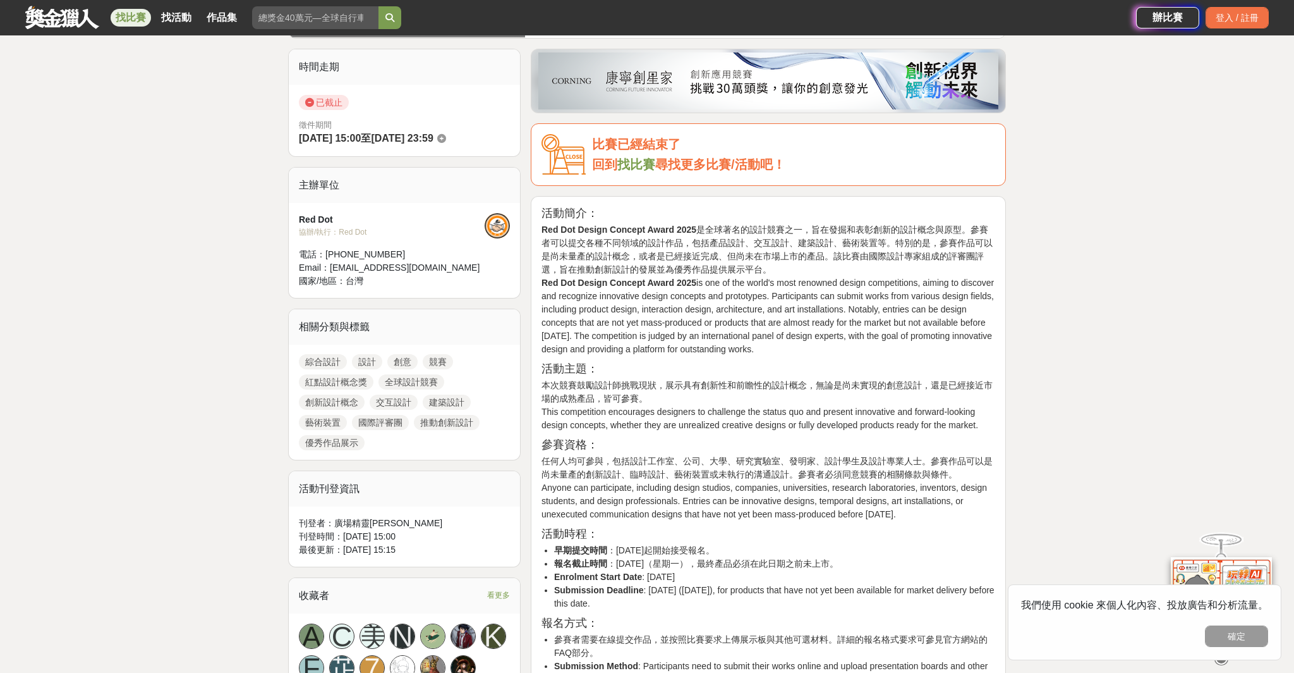
click at [377, 423] on link "國際評審團" at bounding box center [380, 422] width 57 height 15
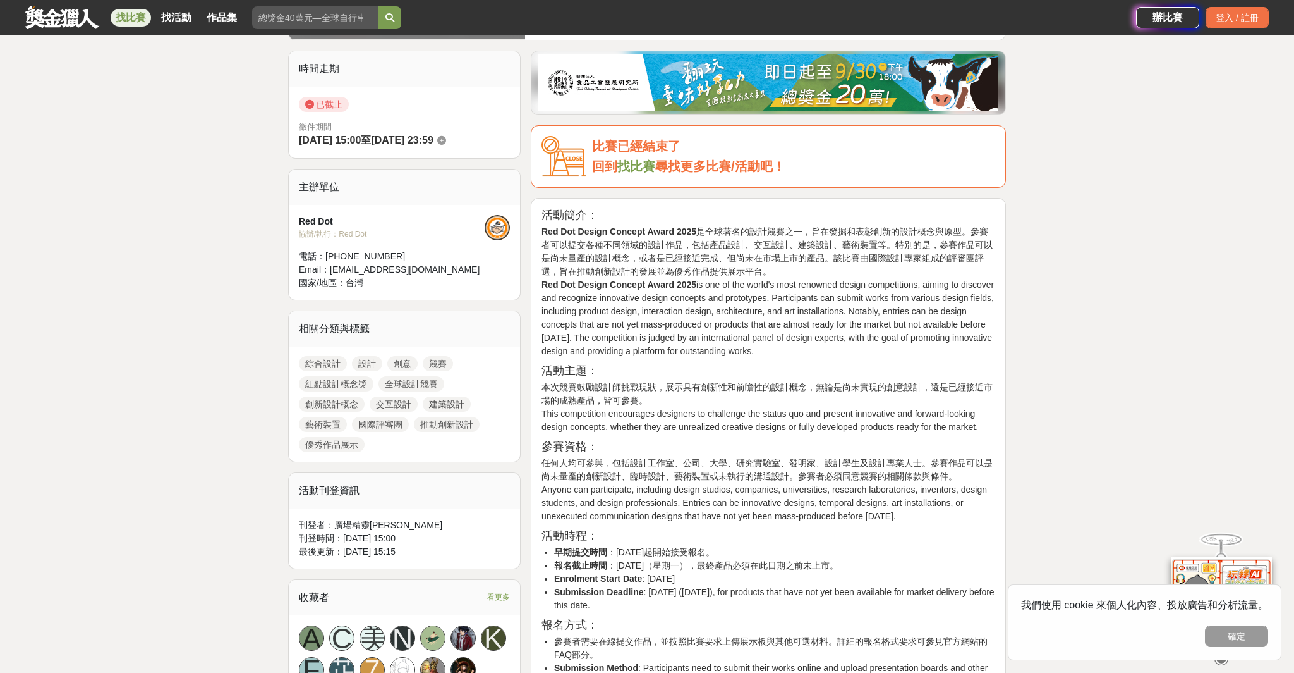
scroll to position [299, 0]
